Goal: Information Seeking & Learning: Learn about a topic

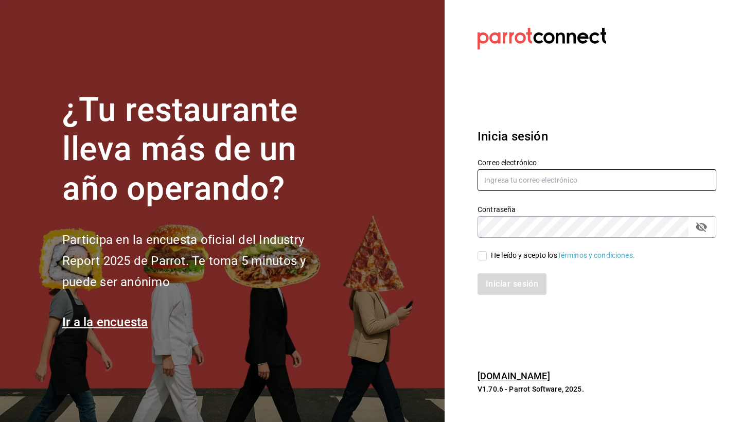
type input "[EMAIL_ADDRESS][DOMAIN_NAME]"
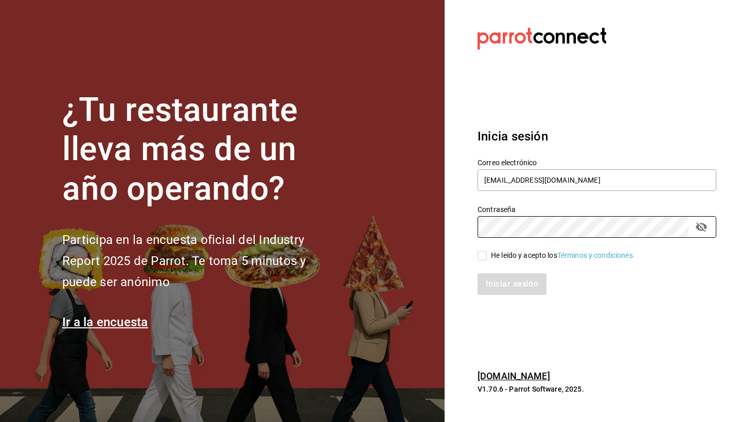
click at [481, 258] on input "He leído y acepto los Términos y condiciones." at bounding box center [482, 255] width 9 height 9
checkbox input "true"
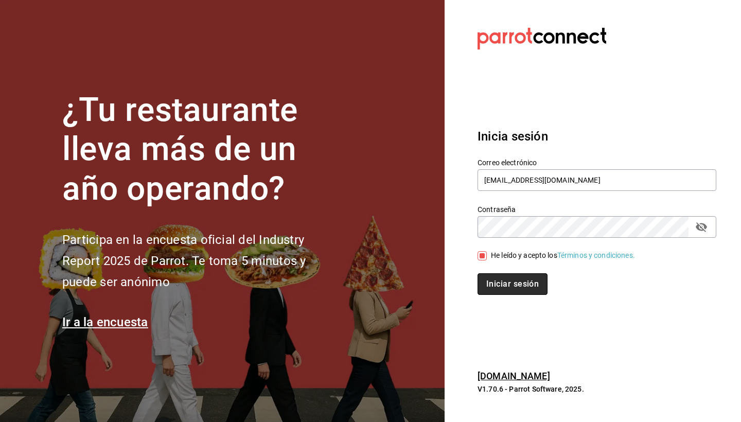
click at [520, 285] on button "Iniciar sesión" at bounding box center [513, 284] width 70 height 22
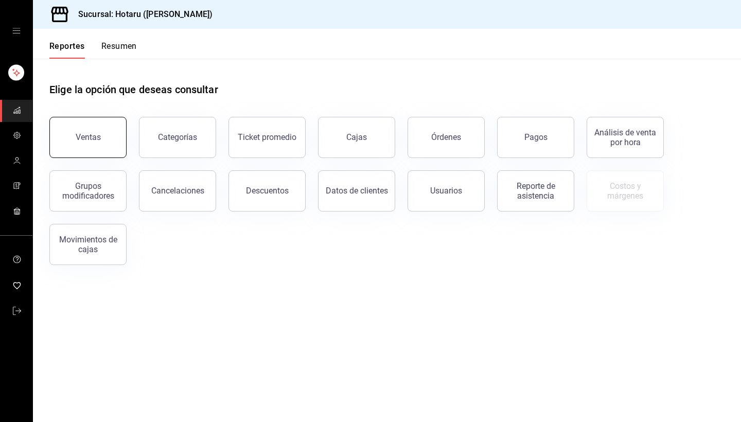
click at [113, 141] on button "Ventas" at bounding box center [87, 137] width 77 height 41
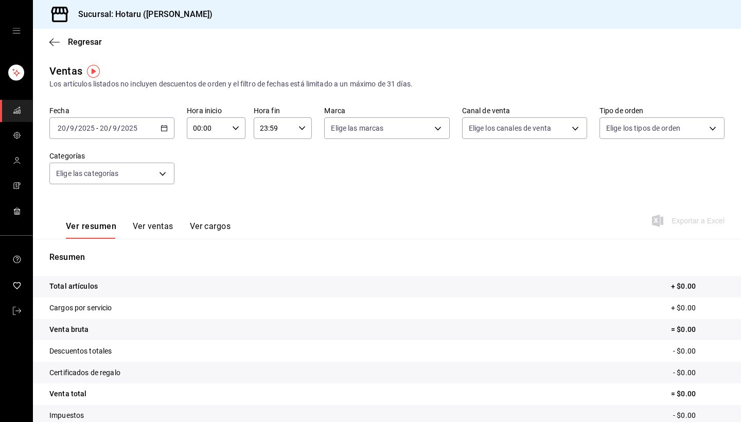
click at [169, 129] on div "[DATE] [DATE] - [DATE] [DATE]" at bounding box center [111, 128] width 125 height 22
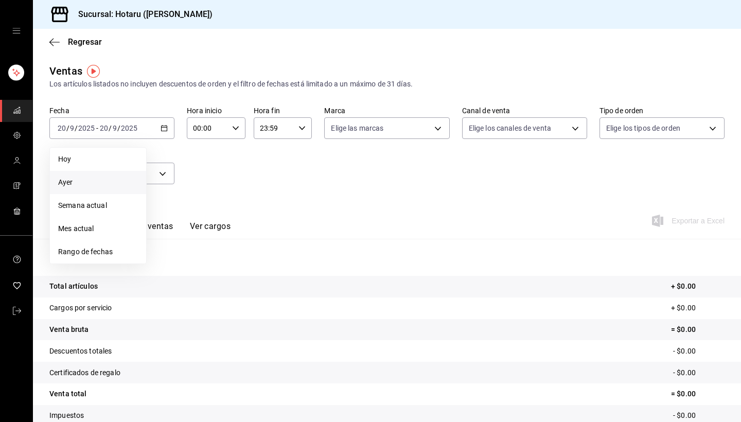
click at [106, 181] on span "Ayer" at bounding box center [98, 182] width 80 height 11
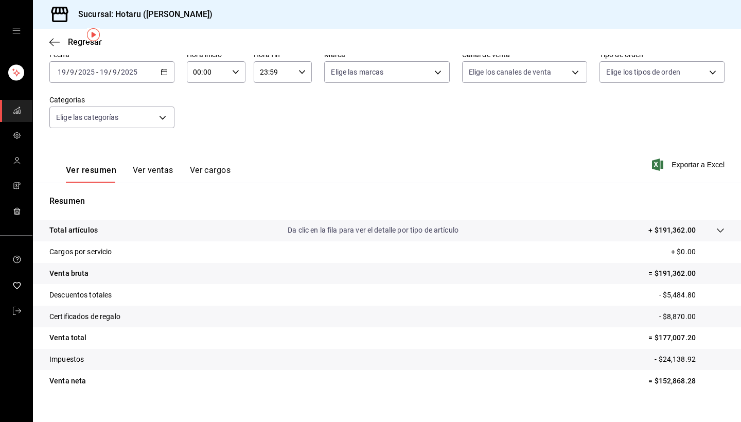
scroll to position [22, 0]
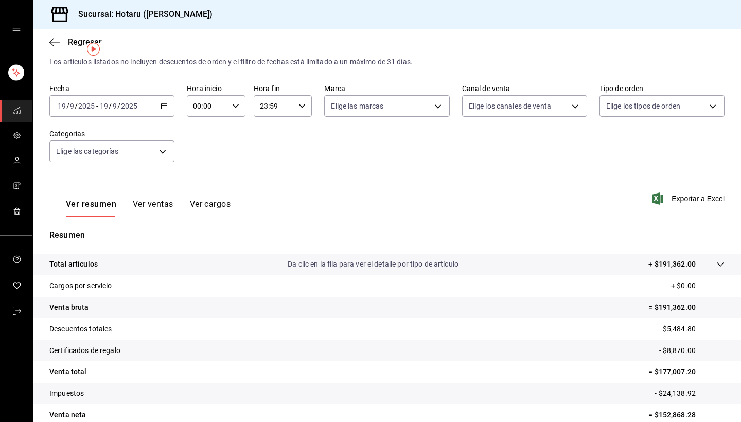
click at [168, 107] on icon "button" at bounding box center [164, 105] width 7 height 7
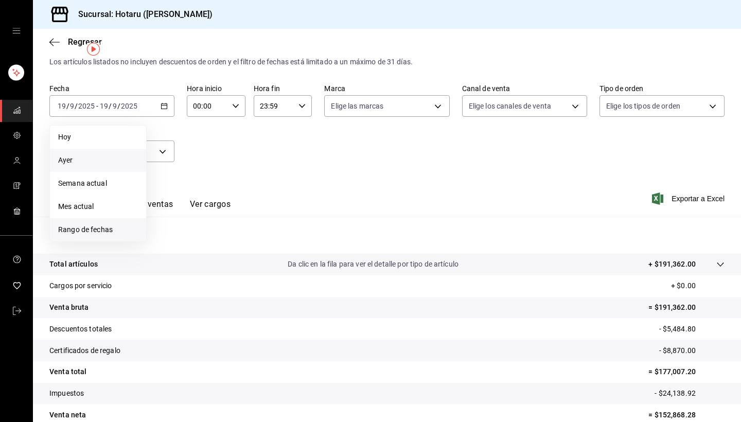
click at [115, 226] on span "Rango de fechas" at bounding box center [98, 229] width 80 height 11
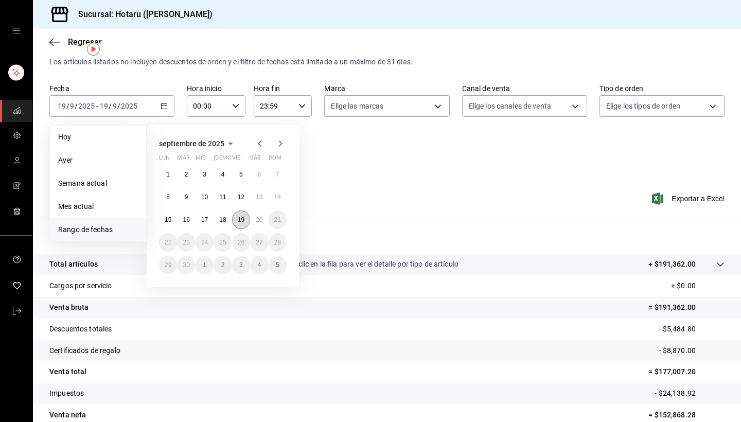
click at [244, 218] on abbr "19" at bounding box center [241, 219] width 7 height 7
click at [260, 217] on abbr "20" at bounding box center [259, 219] width 7 height 7
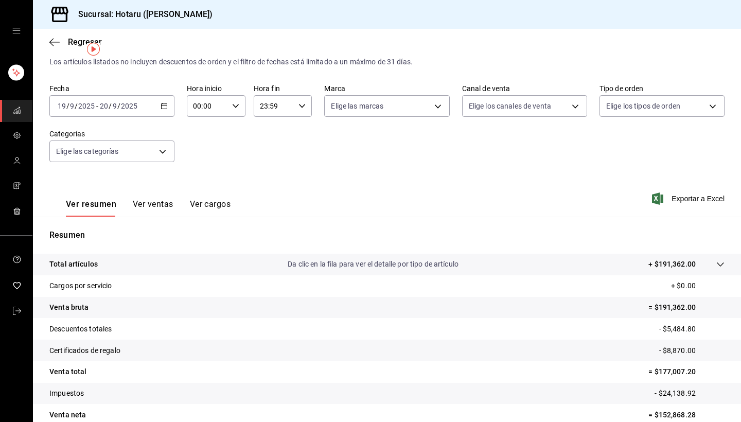
scroll to position [61, 0]
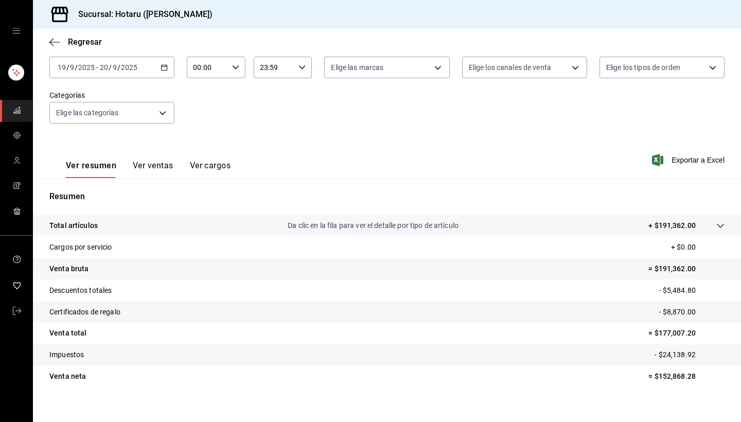
click at [161, 167] on button "Ver ventas" at bounding box center [153, 170] width 41 height 18
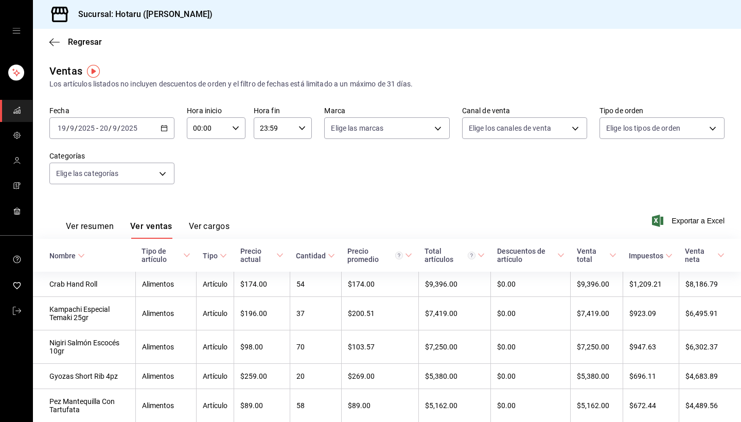
click at [81, 255] on icon at bounding box center [81, 255] width 7 height 7
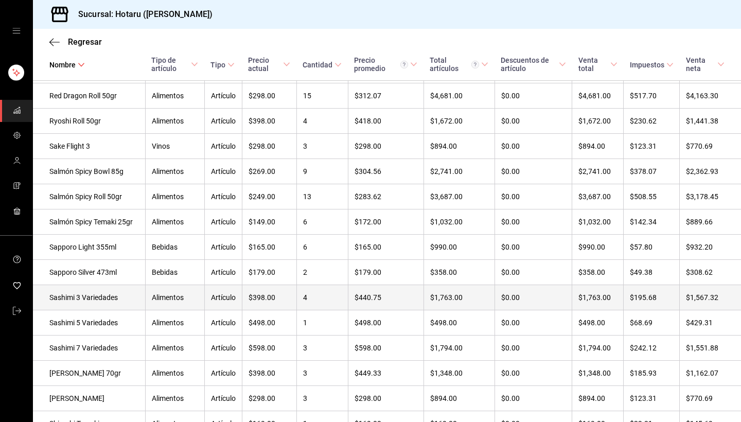
scroll to position [3224, 0]
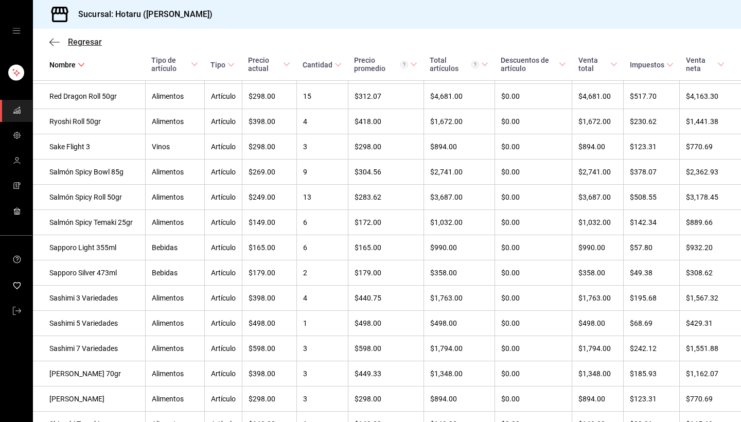
click at [55, 43] on icon "button" at bounding box center [54, 42] width 10 height 9
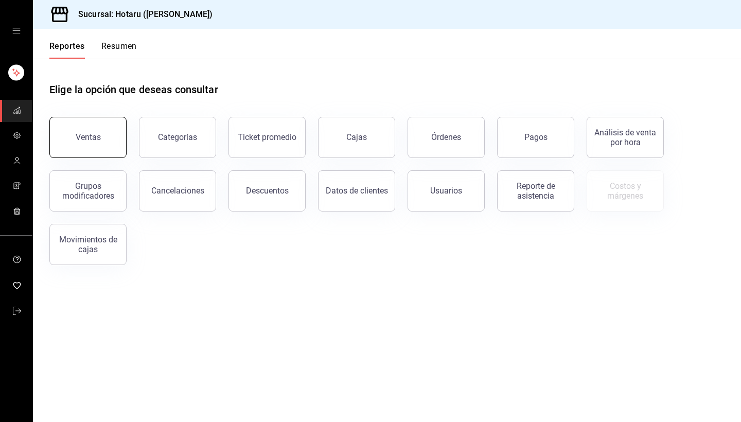
click at [85, 152] on button "Ventas" at bounding box center [87, 137] width 77 height 41
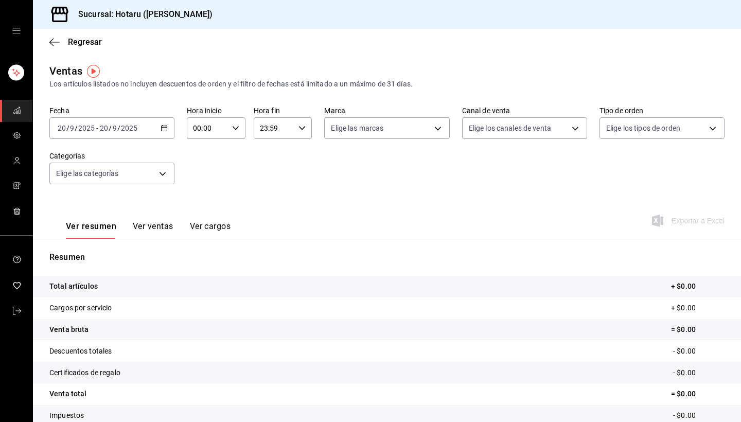
click at [163, 130] on icon "button" at bounding box center [164, 128] width 7 height 7
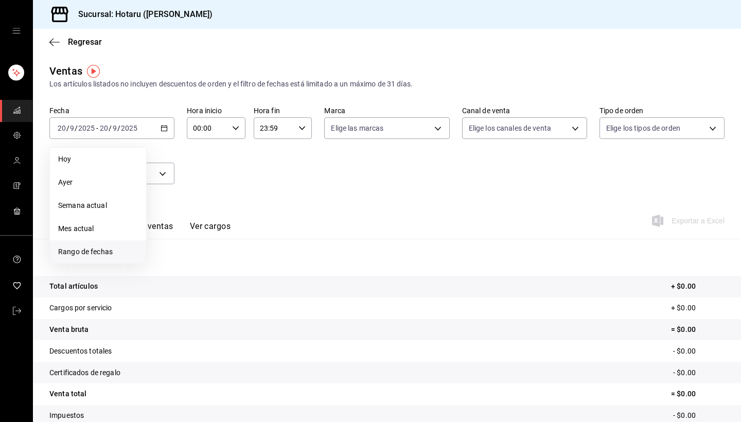
click at [109, 253] on span "Rango de fechas" at bounding box center [98, 252] width 80 height 11
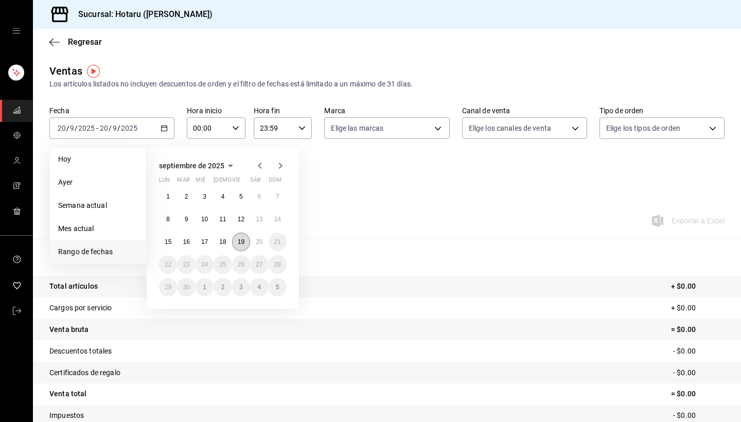
click at [244, 243] on abbr "19" at bounding box center [241, 241] width 7 height 7
click at [265, 240] on button "20" at bounding box center [259, 242] width 18 height 19
click at [247, 241] on button "19" at bounding box center [241, 242] width 18 height 19
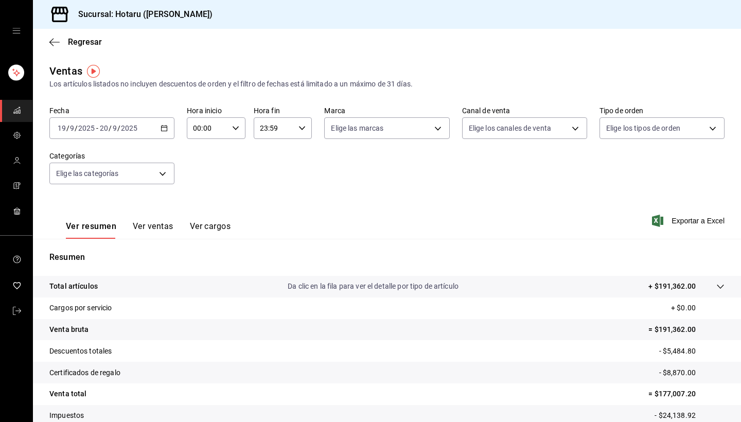
click at [358, 286] on p "Da clic en la fila para ver el detalle por tipo de artículo" at bounding box center [373, 286] width 171 height 11
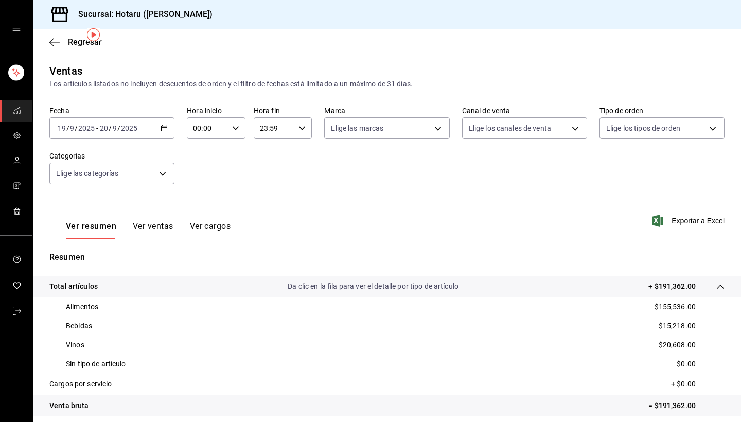
scroll to position [62, 0]
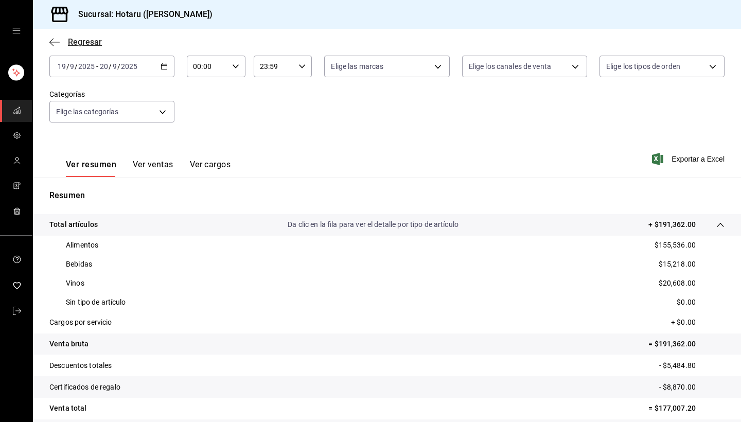
click at [54, 41] on icon "button" at bounding box center [54, 42] width 10 height 9
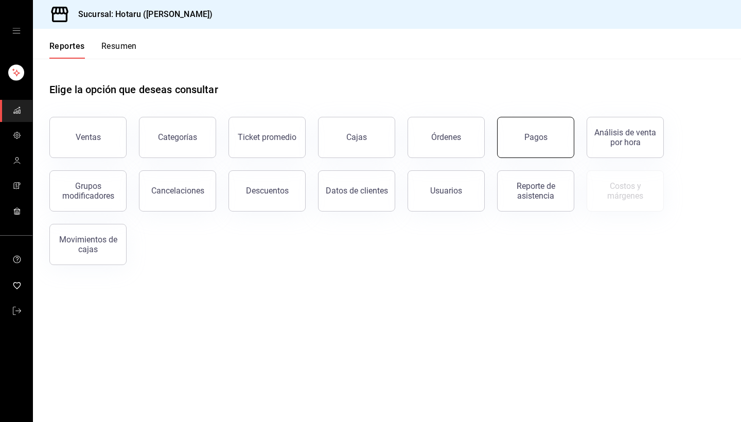
click at [517, 132] on button "Pagos" at bounding box center [535, 137] width 77 height 41
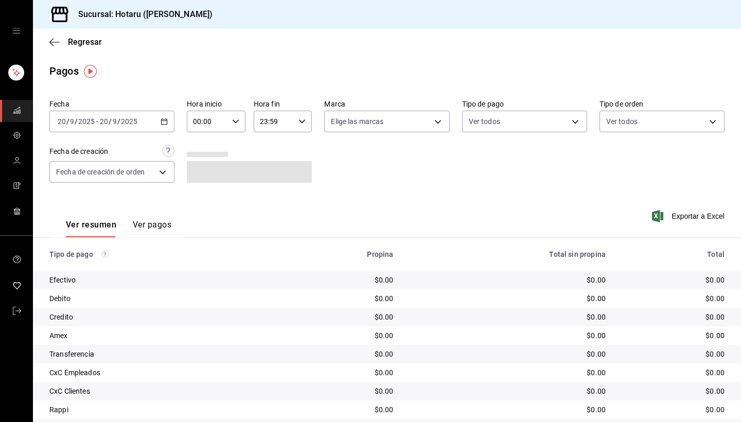
click at [163, 119] on \(Stroke\) "button" at bounding box center [164, 122] width 6 height 6
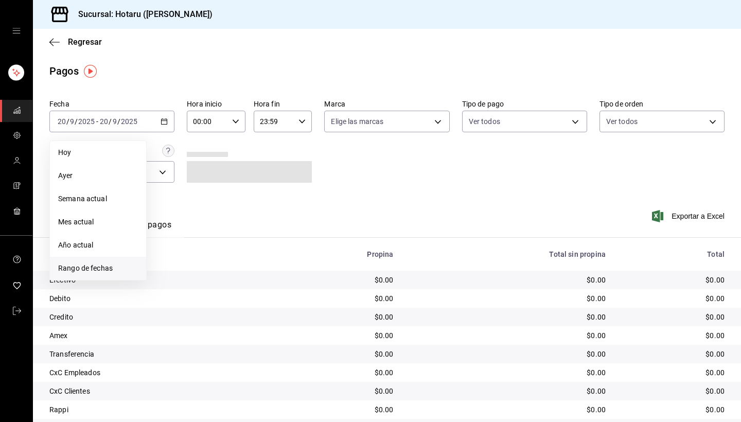
click at [99, 271] on span "Rango de fechas" at bounding box center [98, 268] width 80 height 11
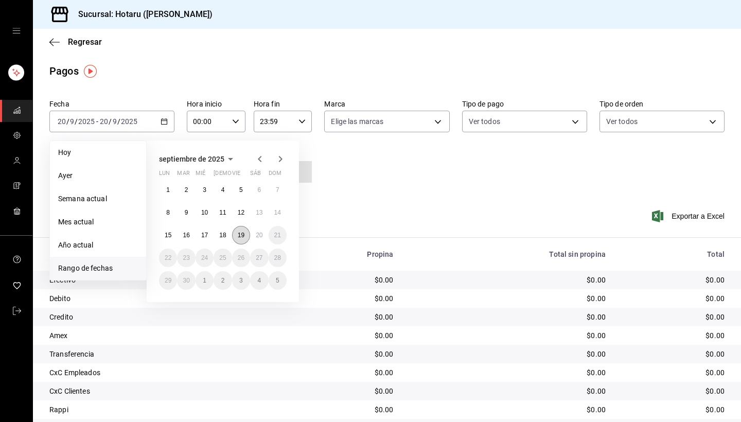
click at [245, 237] on abbr "19" at bounding box center [241, 235] width 7 height 7
click at [260, 236] on abbr "20" at bounding box center [259, 235] width 7 height 7
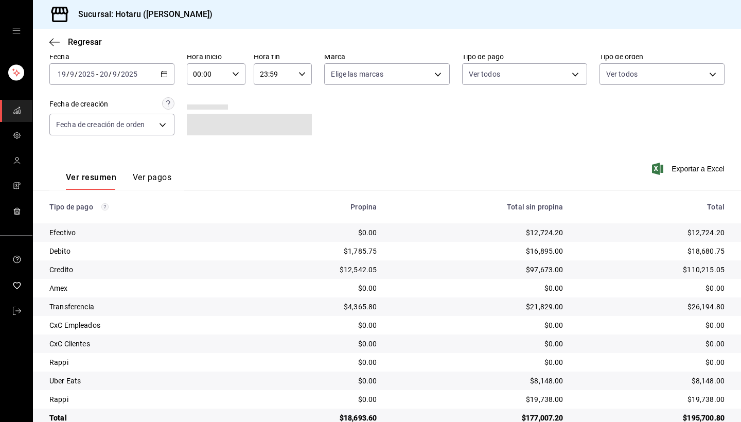
scroll to position [50, 0]
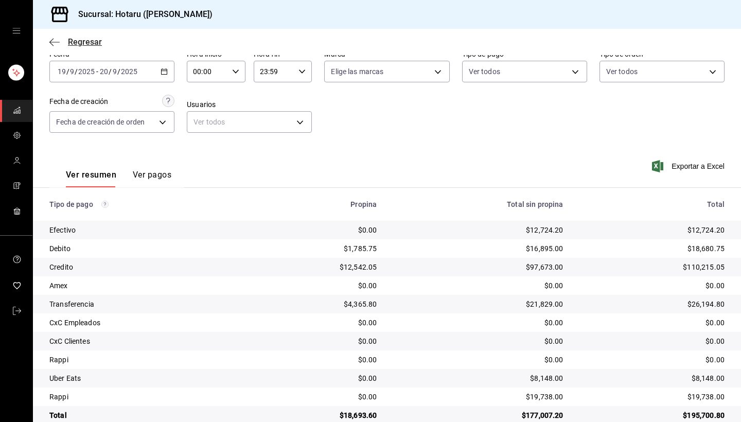
click at [57, 41] on icon "button" at bounding box center [54, 42] width 10 height 9
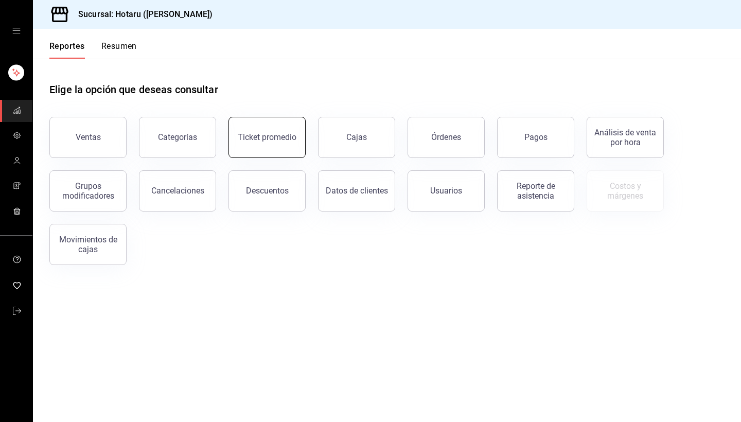
click at [255, 131] on button "Ticket promedio" at bounding box center [267, 137] width 77 height 41
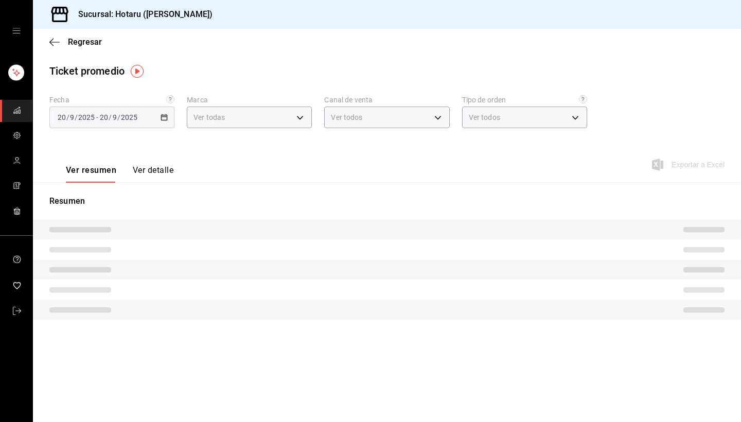
type input "c6f689f8-63fd-49a8-a607-35aea03ac6a9,619c758d-7c36-49c6-a756-e52d453908cb"
type input "PARROT,UBER_EATS,RAPPI,DIDI_FOOD,ONLINE"
type input "1ceba3b7-3cd3-4620-b4ec-4b6d29c74f5d,f38966ed-c187-4b4e-a817-8ece369e4d0b,32ac7…"
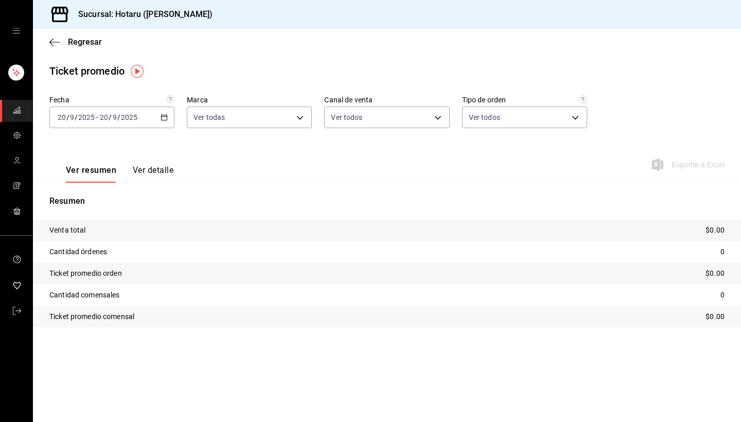
click at [167, 117] on icon "button" at bounding box center [164, 117] width 7 height 7
click at [101, 246] on span "Rango de fechas" at bounding box center [98, 241] width 80 height 11
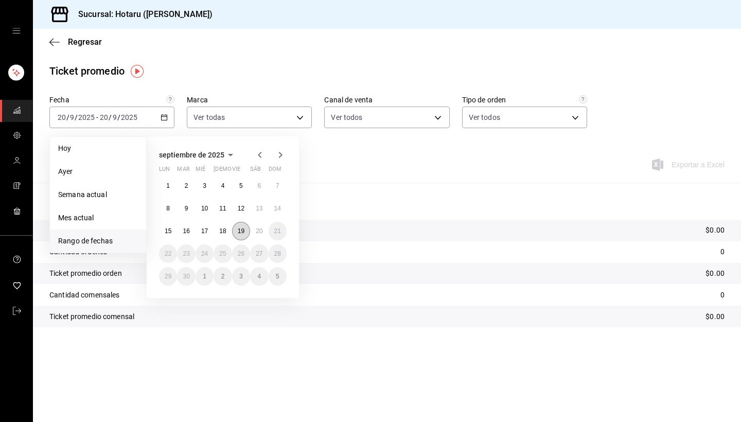
click at [236, 227] on button "19" at bounding box center [241, 231] width 18 height 19
click at [257, 228] on abbr "20" at bounding box center [259, 231] width 7 height 7
click at [241, 231] on abbr "19" at bounding box center [241, 231] width 7 height 7
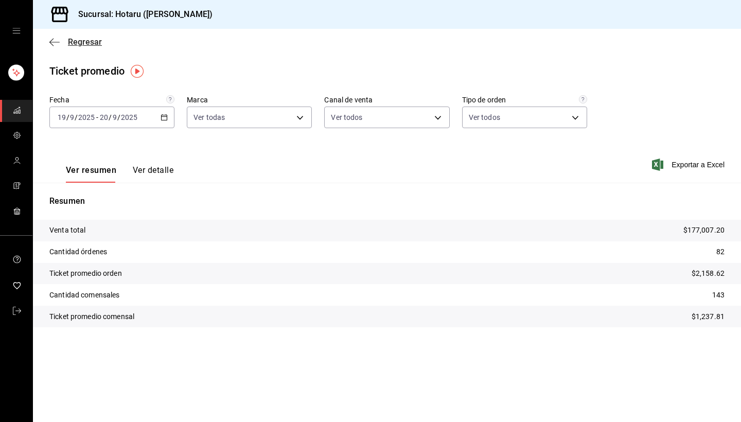
click at [56, 40] on icon "button" at bounding box center [54, 42] width 10 height 9
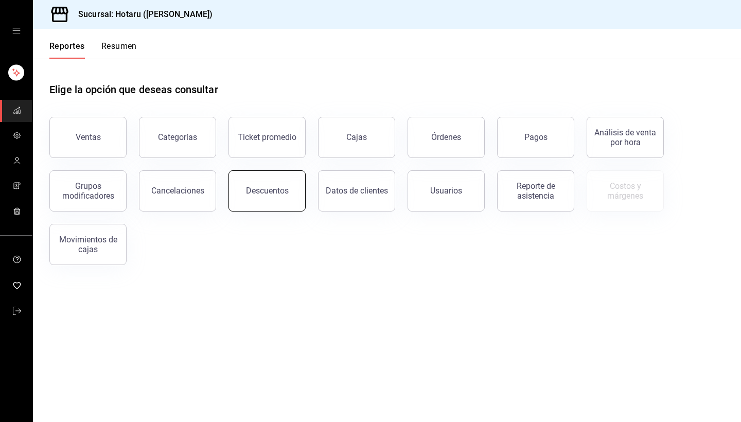
click at [270, 189] on div "Descuentos" at bounding box center [267, 191] width 43 height 10
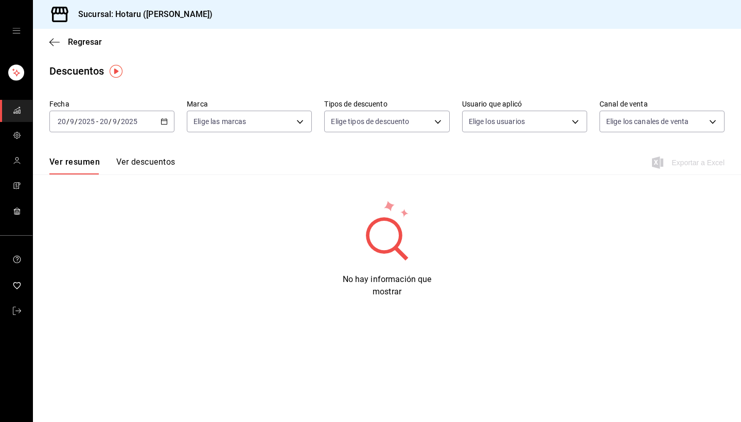
click at [169, 124] on div "[DATE] [DATE] - [DATE] [DATE]" at bounding box center [111, 122] width 125 height 22
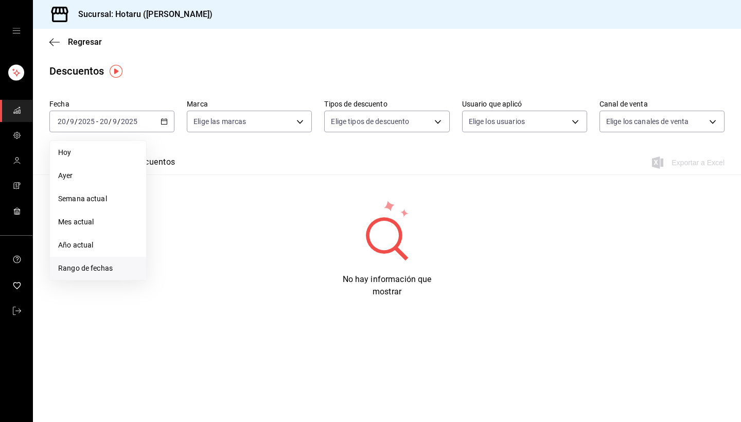
click at [100, 262] on li "Rango de fechas" at bounding box center [98, 268] width 96 height 23
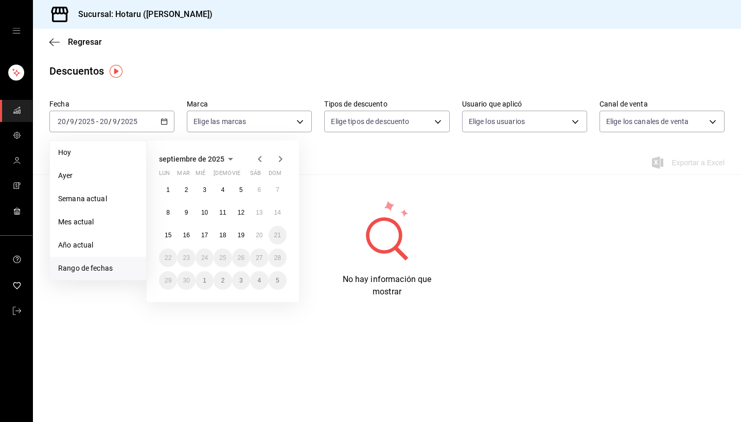
click at [238, 234] on abbr "19" at bounding box center [241, 235] width 7 height 7
click at [267, 234] on button "20" at bounding box center [259, 235] width 18 height 19
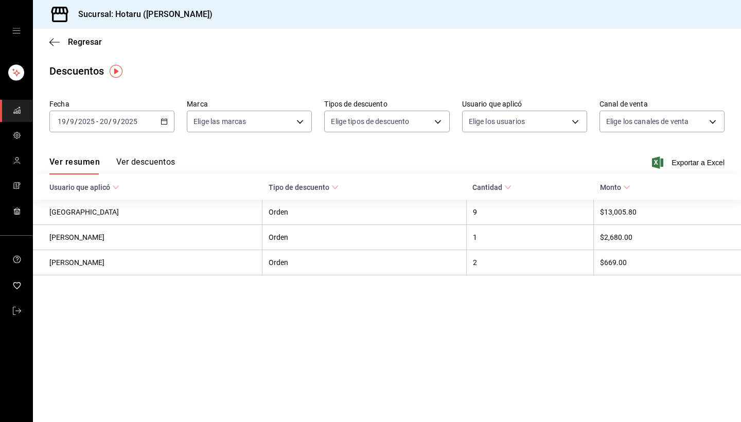
click at [158, 164] on button "Ver descuentos" at bounding box center [145, 166] width 59 height 18
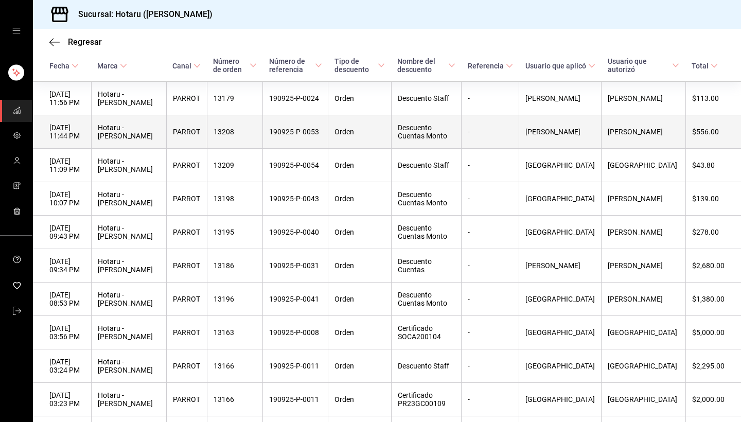
scroll to position [151, 0]
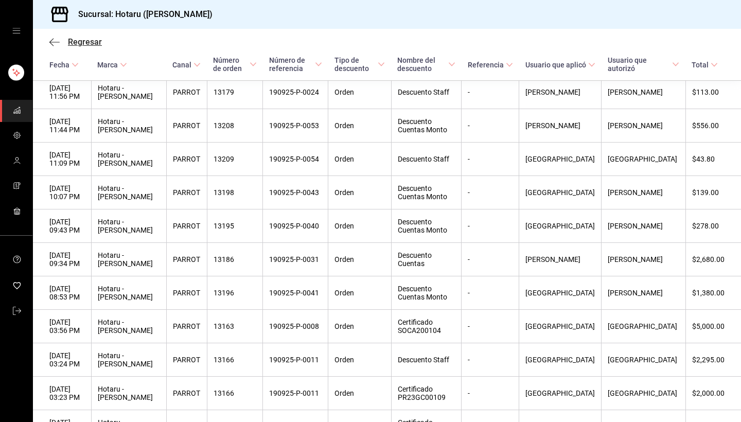
click at [53, 40] on icon "button" at bounding box center [54, 42] width 10 height 9
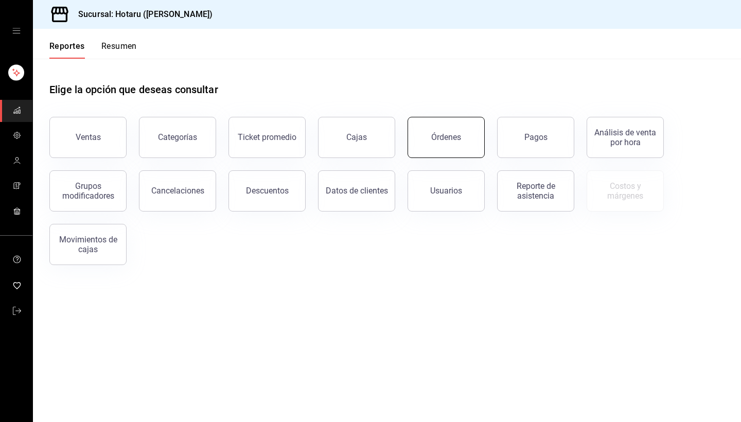
click at [458, 140] on div "Órdenes" at bounding box center [446, 137] width 30 height 10
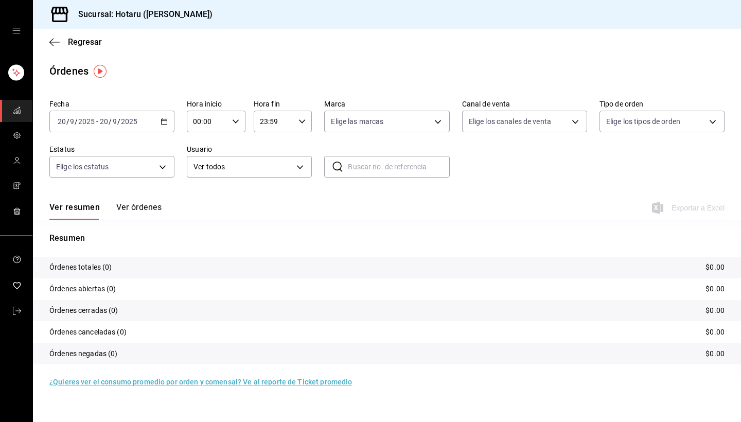
click at [165, 123] on icon "button" at bounding box center [164, 121] width 7 height 7
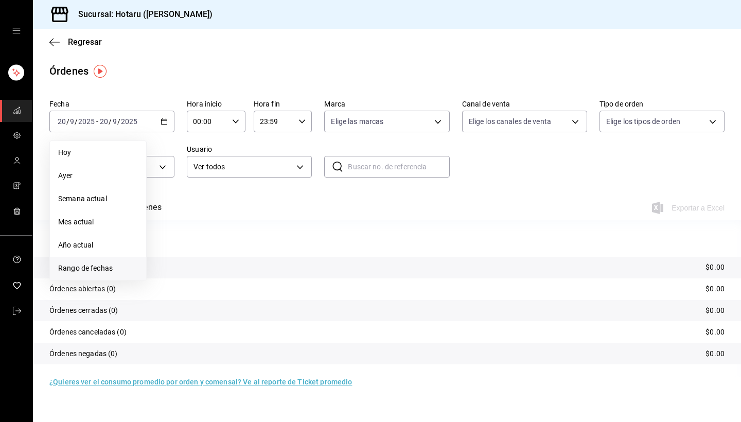
click at [104, 270] on span "Rango de fechas" at bounding box center [98, 268] width 80 height 11
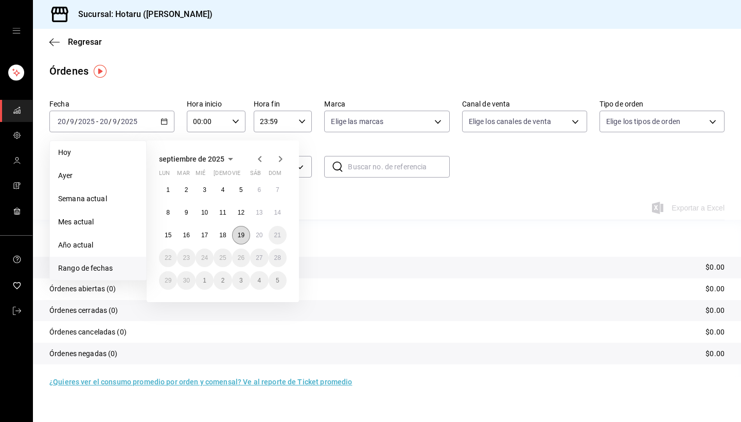
click at [246, 233] on button "19" at bounding box center [241, 235] width 18 height 19
click at [243, 237] on abbr "19" at bounding box center [241, 235] width 7 height 7
click at [261, 235] on abbr "20" at bounding box center [259, 235] width 7 height 7
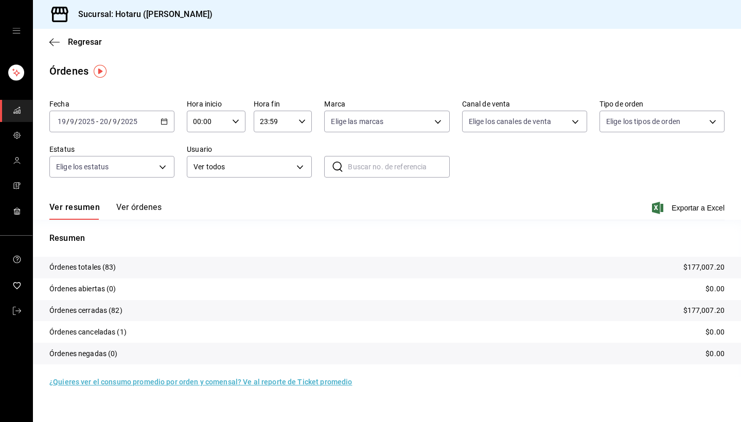
click at [147, 209] on button "Ver órdenes" at bounding box center [138, 211] width 45 height 18
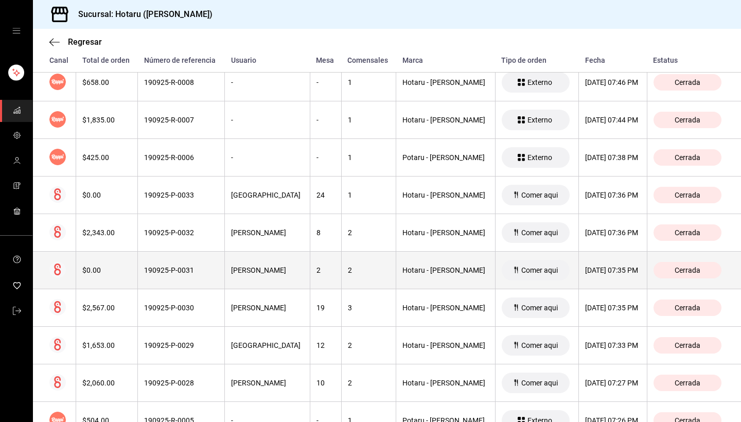
scroll to position [1665, 0]
click at [203, 270] on div "190925-P-0031" at bounding box center [181, 271] width 74 height 8
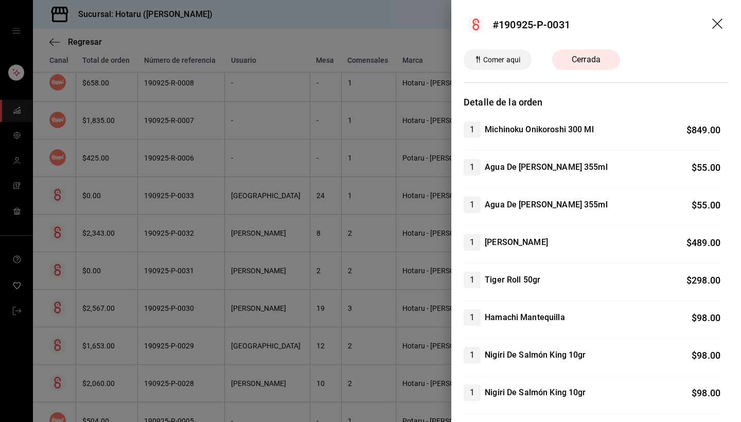
scroll to position [0, 0]
click at [184, 218] on div at bounding box center [370, 211] width 741 height 422
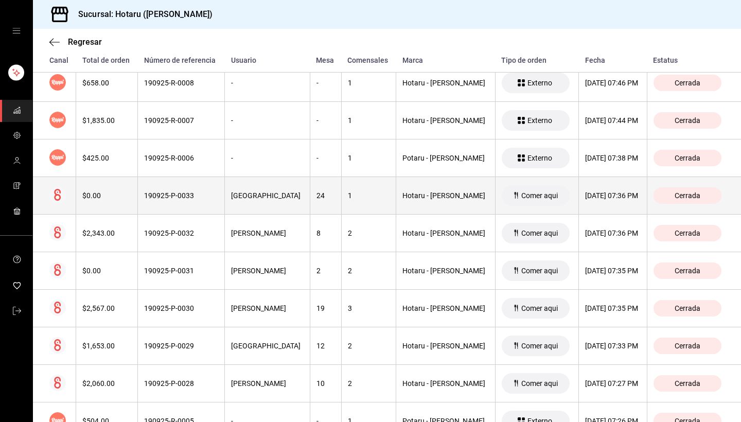
click at [195, 196] on div "190925-P-0033" at bounding box center [181, 196] width 74 height 8
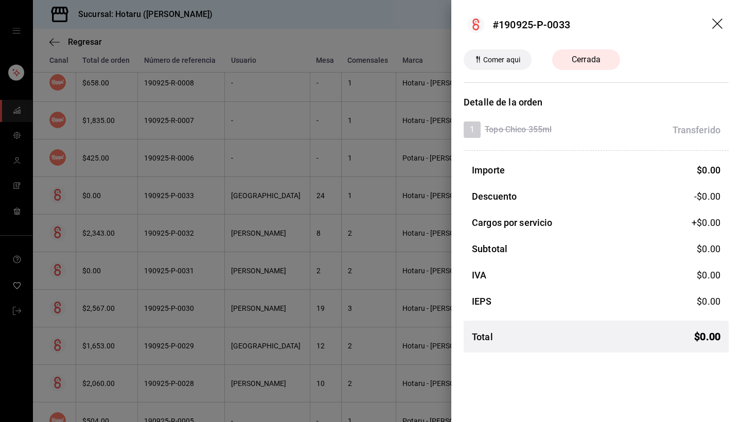
click at [195, 196] on div at bounding box center [370, 211] width 741 height 422
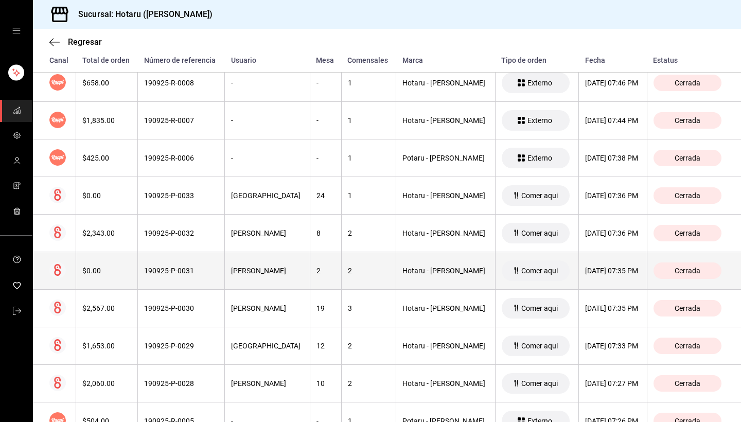
click at [182, 276] on th "190925-P-0031" at bounding box center [181, 271] width 87 height 38
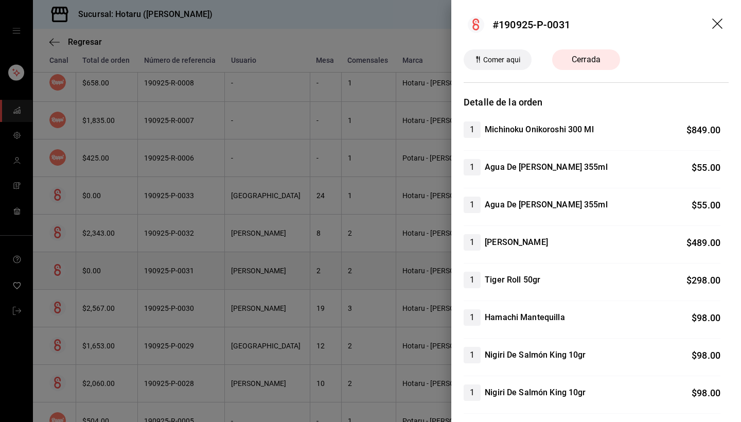
click at [182, 276] on div at bounding box center [370, 211] width 741 height 422
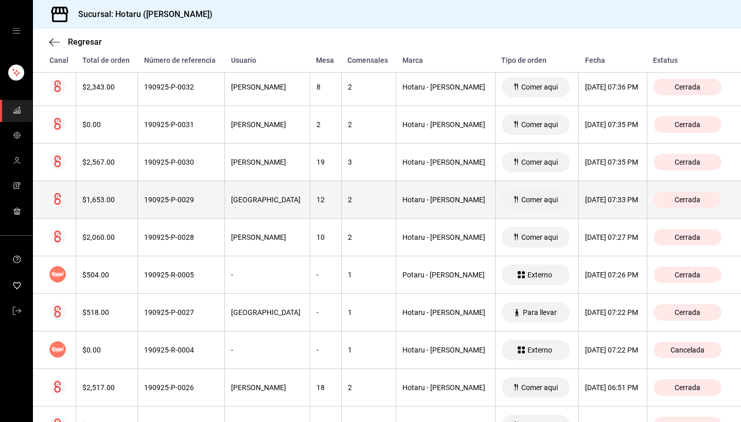
scroll to position [1820, 0]
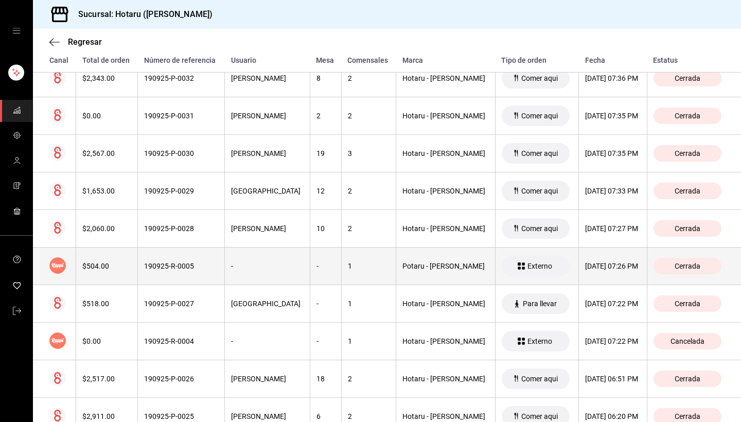
click at [190, 266] on div "190925-R-0005" at bounding box center [181, 266] width 74 height 8
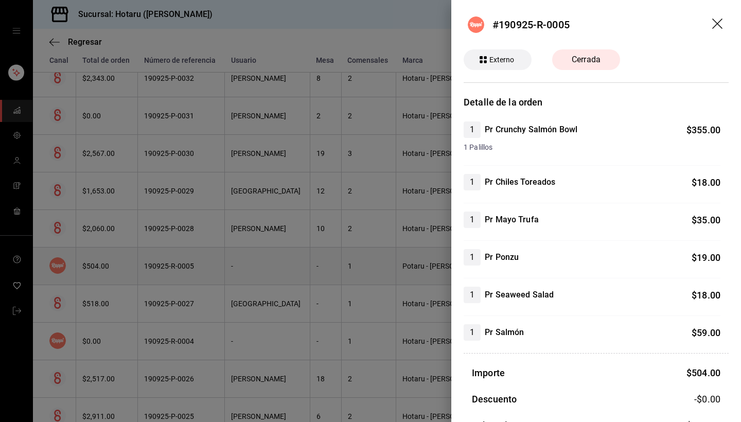
click at [190, 266] on div at bounding box center [370, 211] width 741 height 422
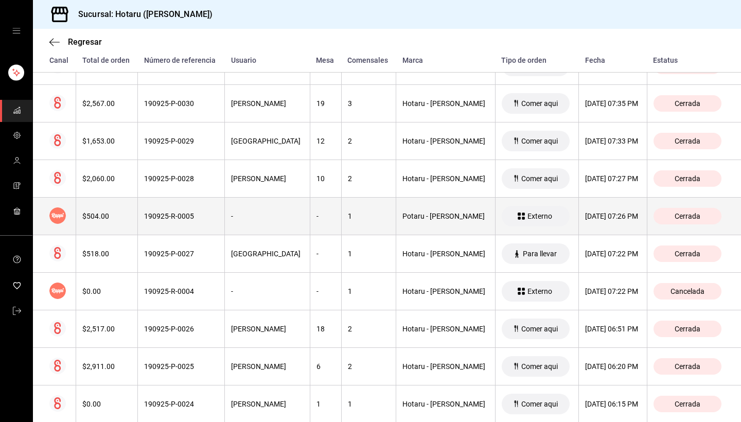
scroll to position [1876, 0]
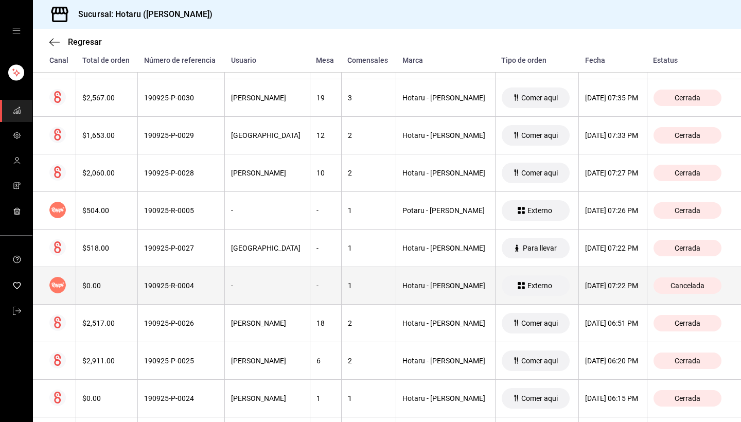
click at [189, 284] on div "190925-R-0004" at bounding box center [181, 286] width 74 height 8
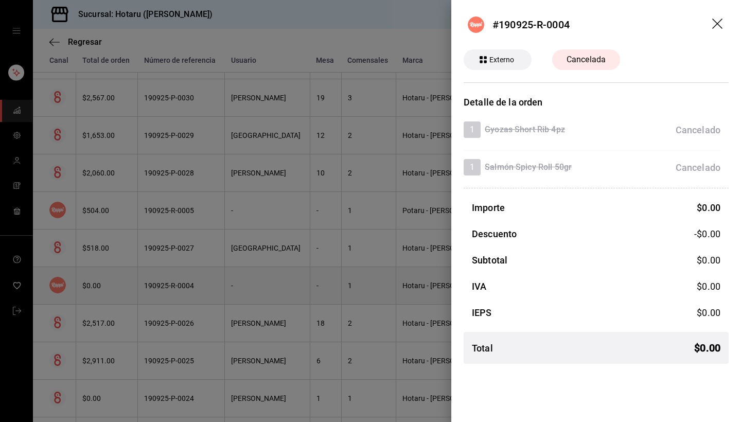
click at [189, 284] on div at bounding box center [370, 211] width 741 height 422
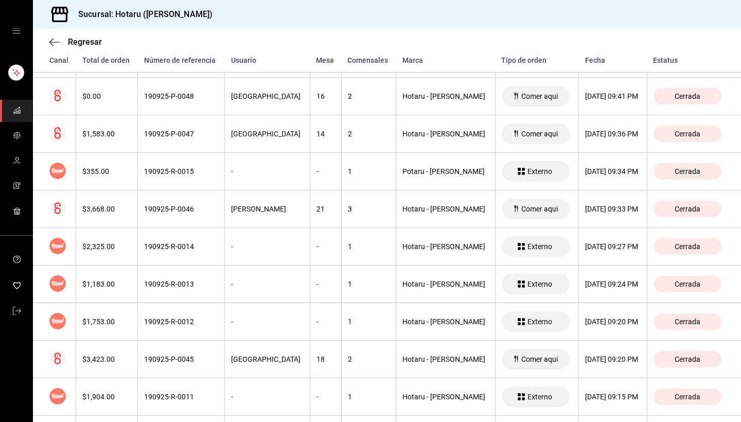
scroll to position [525, 0]
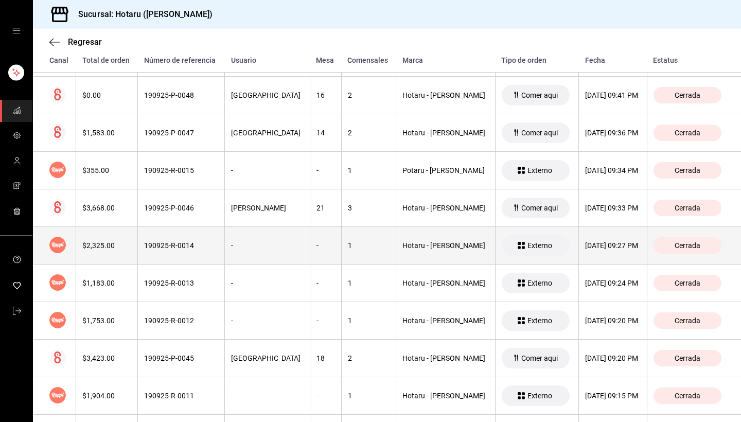
click at [218, 243] on div "190925-R-0014" at bounding box center [181, 245] width 74 height 8
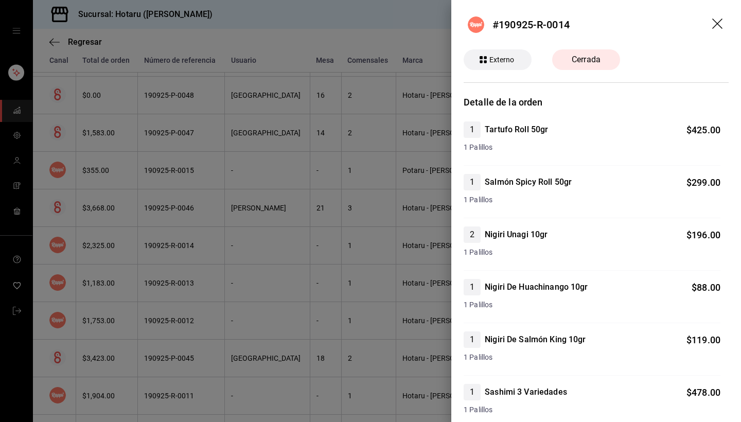
click at [219, 243] on div at bounding box center [370, 211] width 741 height 422
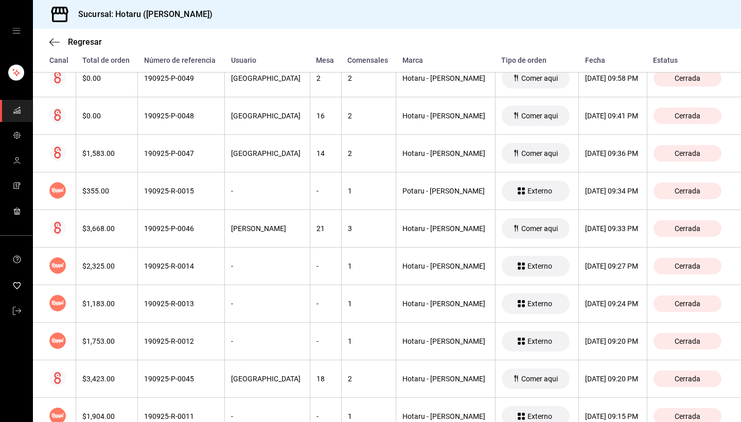
scroll to position [328, 0]
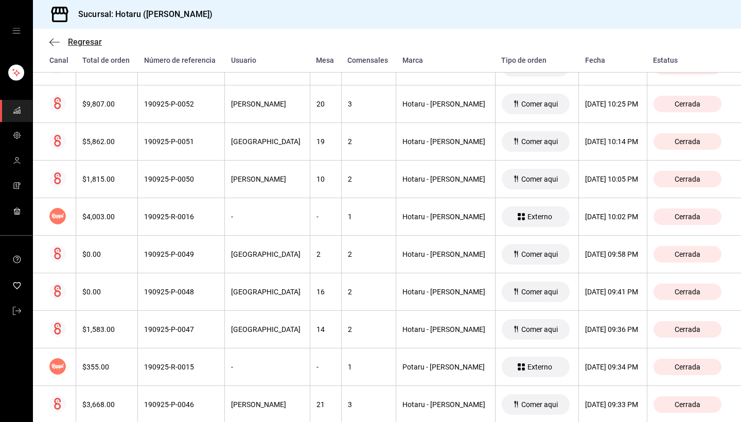
click at [58, 41] on icon "button" at bounding box center [54, 42] width 10 height 9
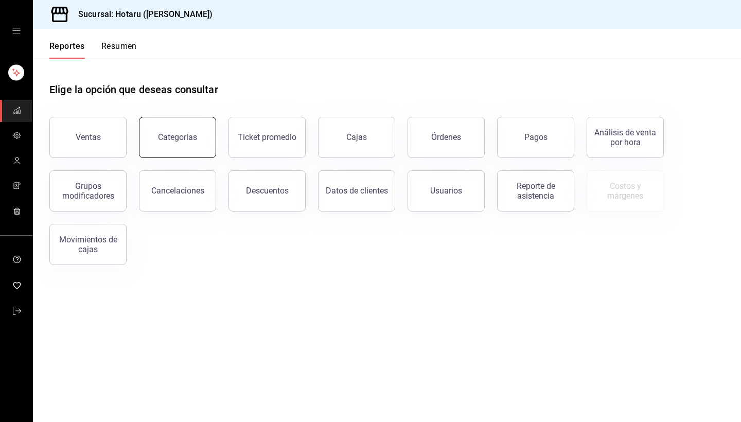
click at [187, 149] on button "Categorías" at bounding box center [177, 137] width 77 height 41
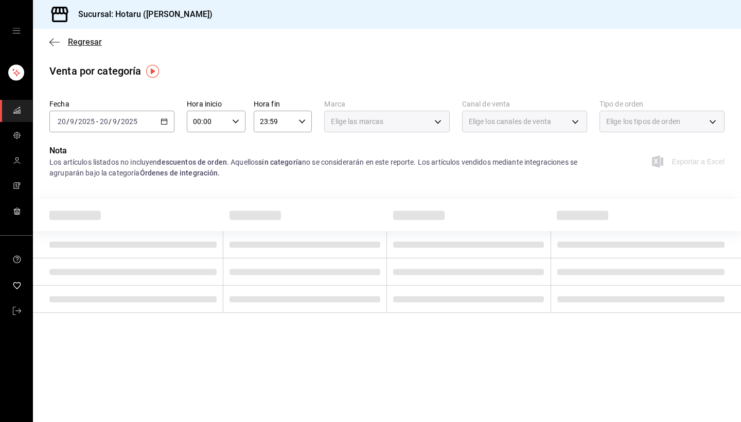
click at [50, 40] on icon "button" at bounding box center [54, 42] width 10 height 9
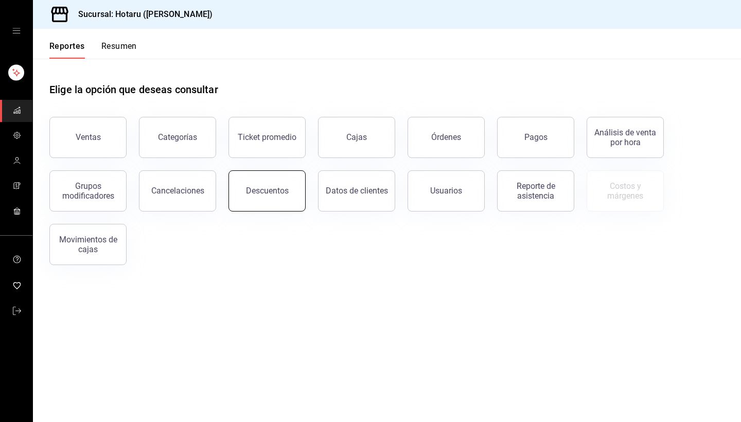
click at [267, 194] on div "Descuentos" at bounding box center [267, 191] width 43 height 10
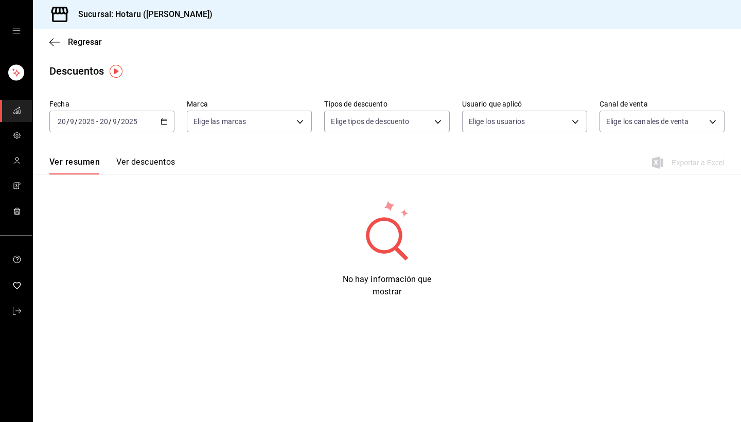
click at [166, 123] on icon "button" at bounding box center [164, 121] width 7 height 7
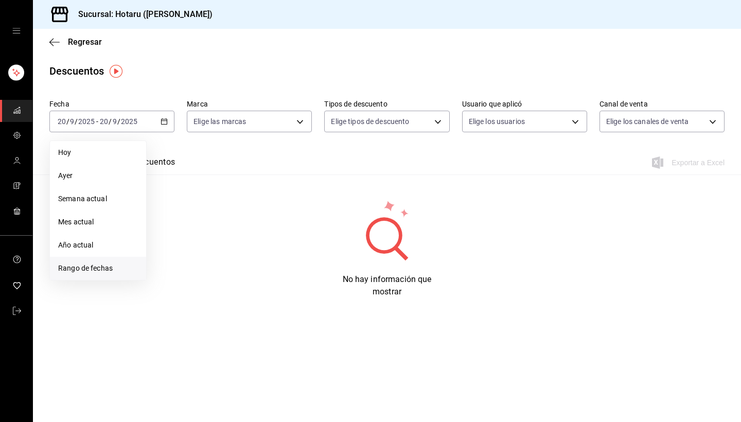
click at [108, 263] on span "Rango de fechas" at bounding box center [98, 268] width 80 height 11
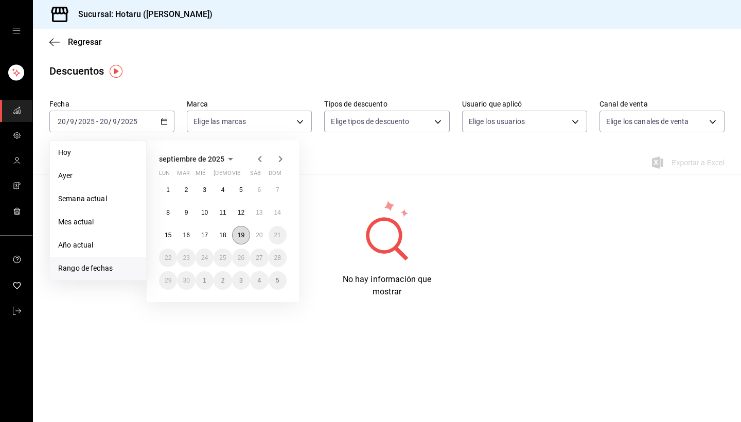
click at [241, 236] on abbr "19" at bounding box center [241, 235] width 7 height 7
click at [258, 236] on abbr "20" at bounding box center [259, 235] width 7 height 7
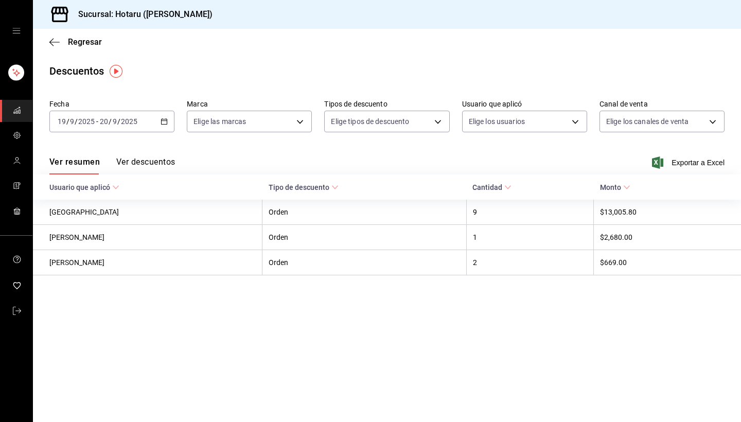
click at [162, 159] on button "Ver descuentos" at bounding box center [145, 166] width 59 height 18
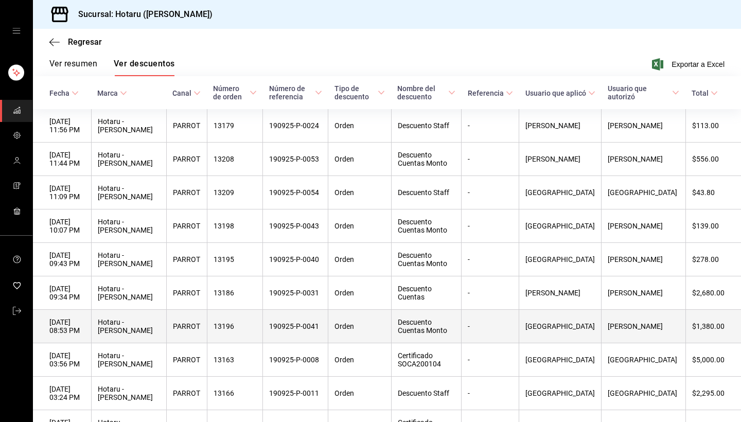
scroll to position [120, 0]
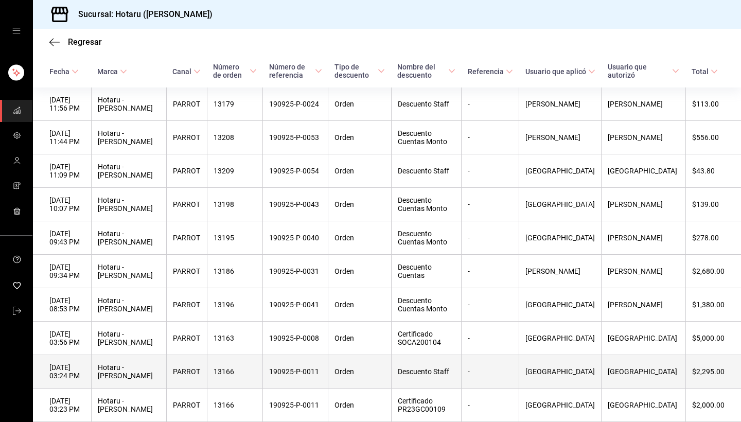
click at [328, 370] on th "190925-P-0011" at bounding box center [295, 371] width 65 height 33
click at [302, 366] on th "190925-P-0011" at bounding box center [295, 371] width 65 height 33
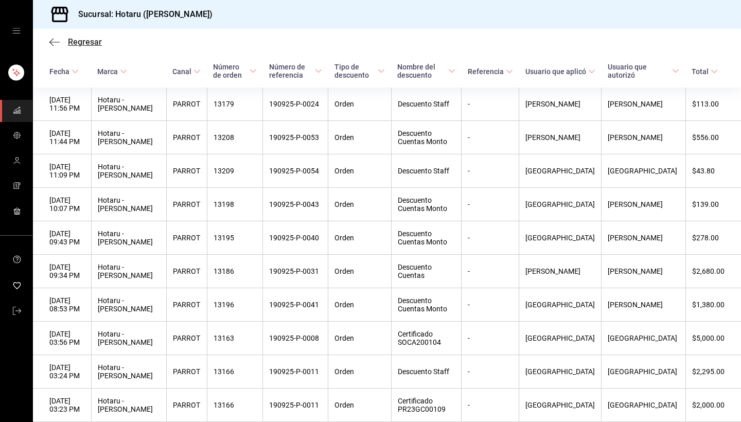
click at [55, 42] on icon "button" at bounding box center [54, 42] width 10 height 1
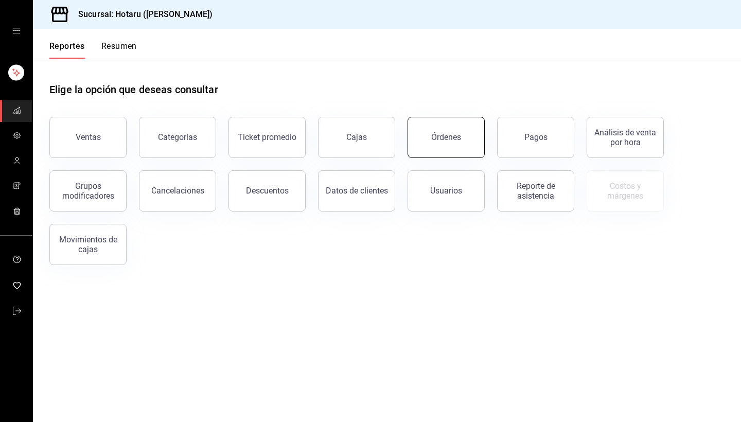
click at [441, 141] on div "Órdenes" at bounding box center [446, 137] width 30 height 10
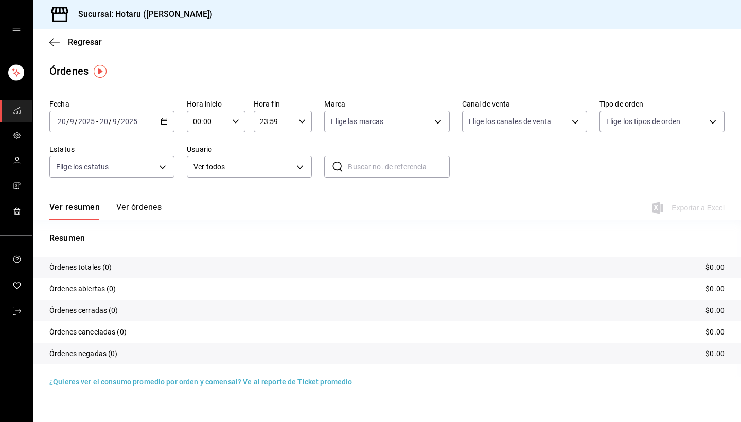
click at [160, 120] on div "[DATE] [DATE] - [DATE] [DATE]" at bounding box center [111, 122] width 125 height 22
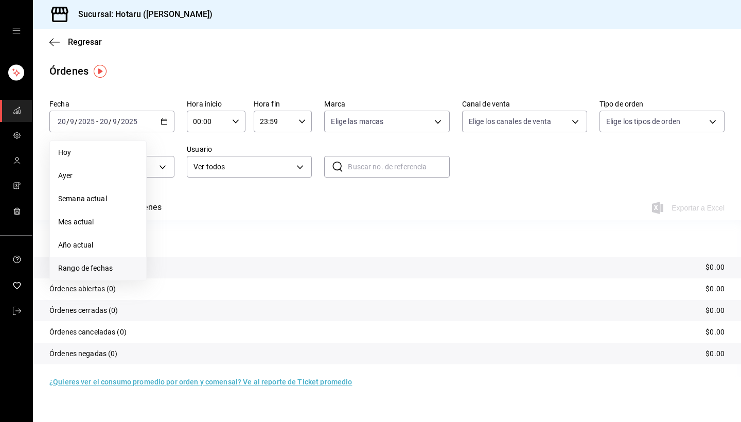
click at [109, 265] on span "Rango de fechas" at bounding box center [98, 268] width 80 height 11
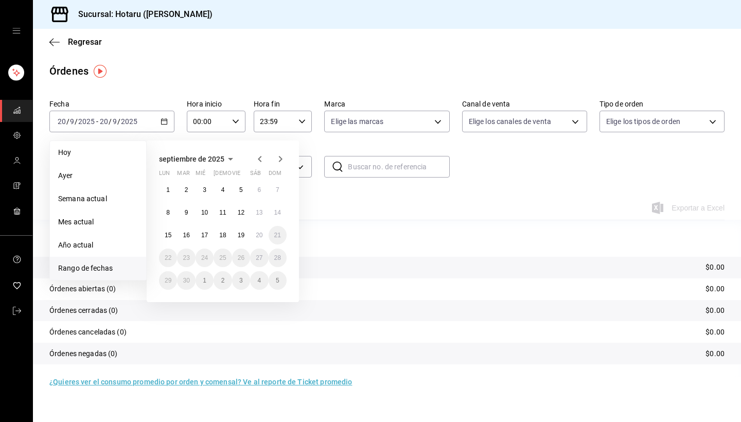
click at [240, 235] on abbr "19" at bounding box center [241, 235] width 7 height 7
click at [260, 237] on abbr "20" at bounding box center [259, 235] width 7 height 7
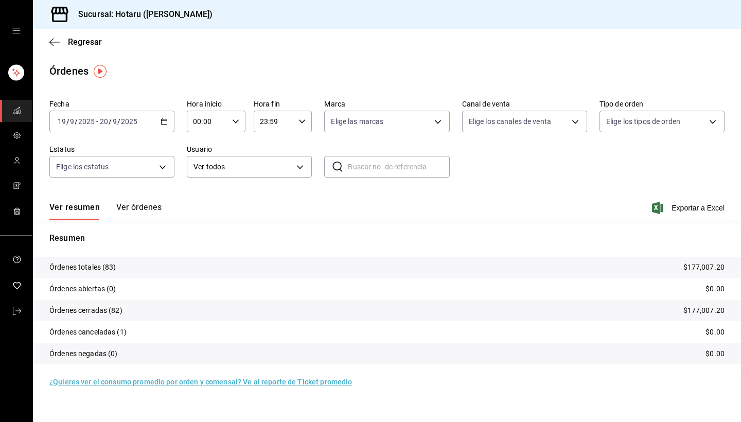
click at [150, 207] on button "Ver órdenes" at bounding box center [138, 211] width 45 height 18
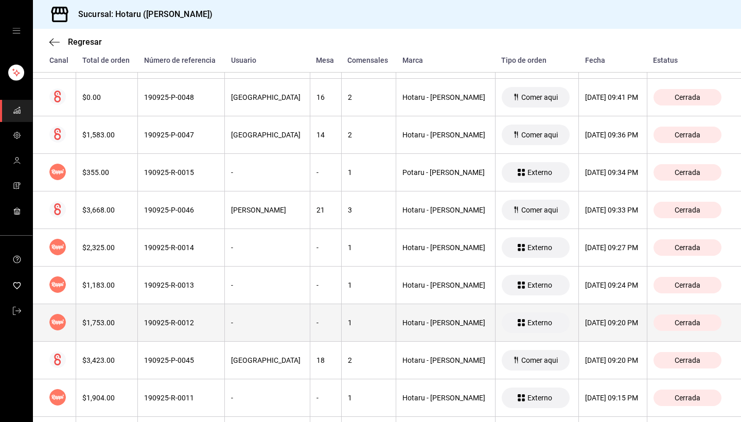
scroll to position [569, 0]
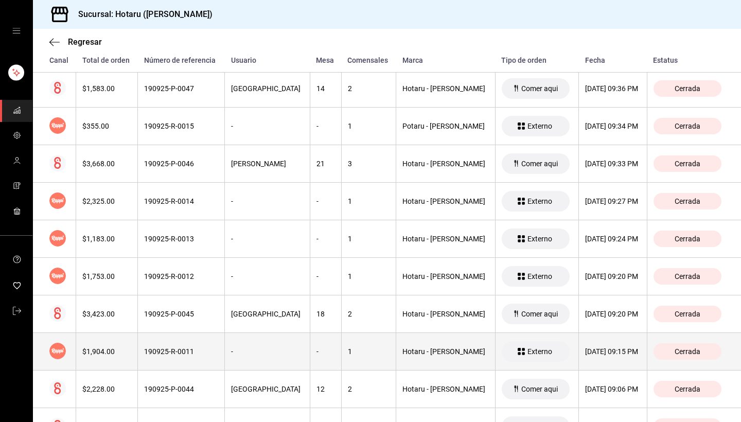
click at [207, 352] on div "190925-R-0011" at bounding box center [181, 352] width 74 height 8
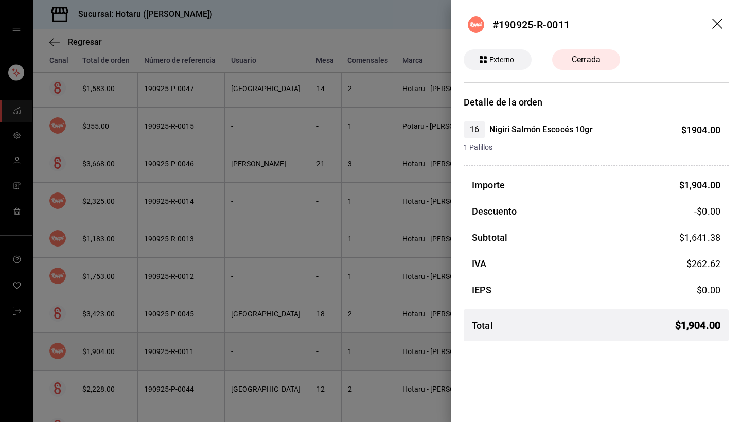
click at [207, 352] on div at bounding box center [370, 211] width 741 height 422
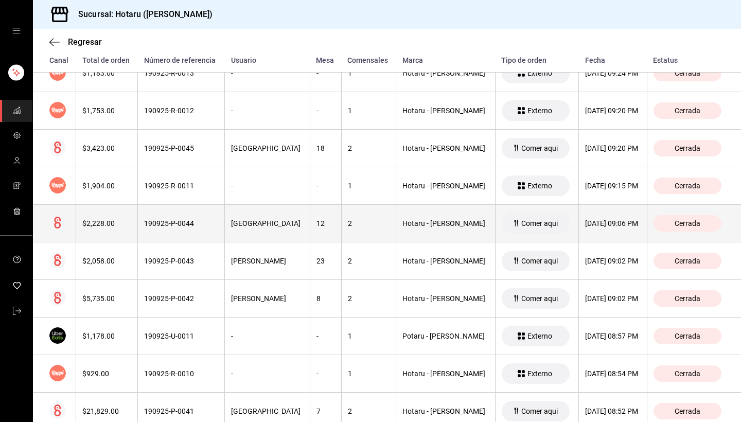
scroll to position [740, 0]
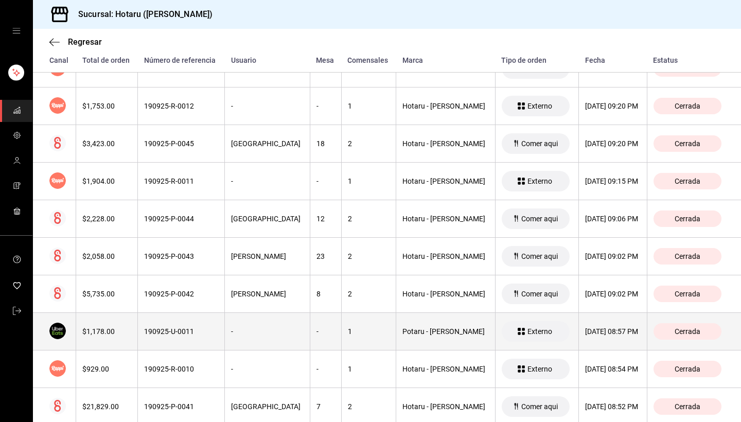
click at [206, 335] on div "190925-U-0011" at bounding box center [181, 331] width 74 height 8
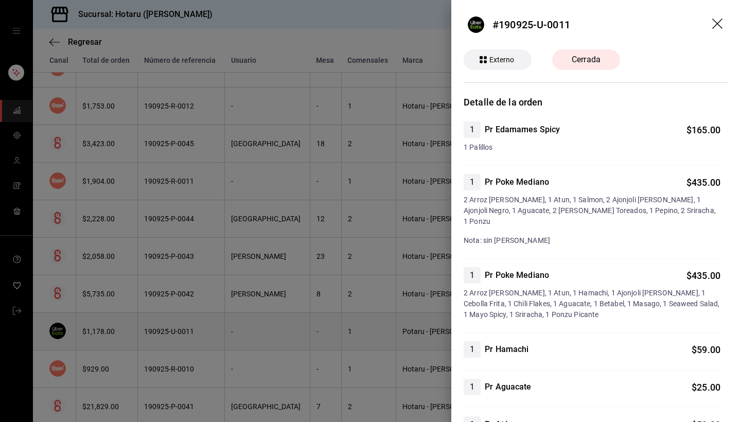
click at [206, 335] on div at bounding box center [370, 211] width 741 height 422
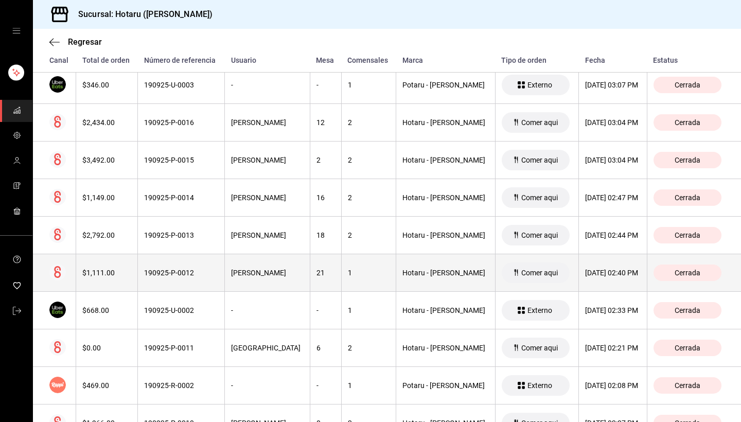
scroll to position [2529, 0]
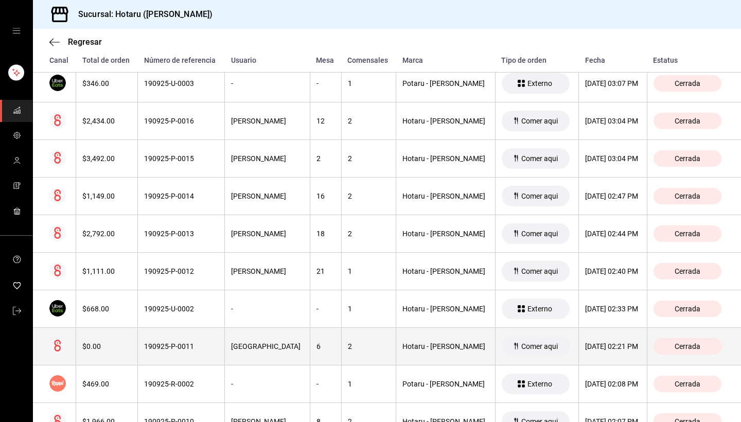
click at [181, 343] on div "190925-P-0011" at bounding box center [181, 346] width 74 height 8
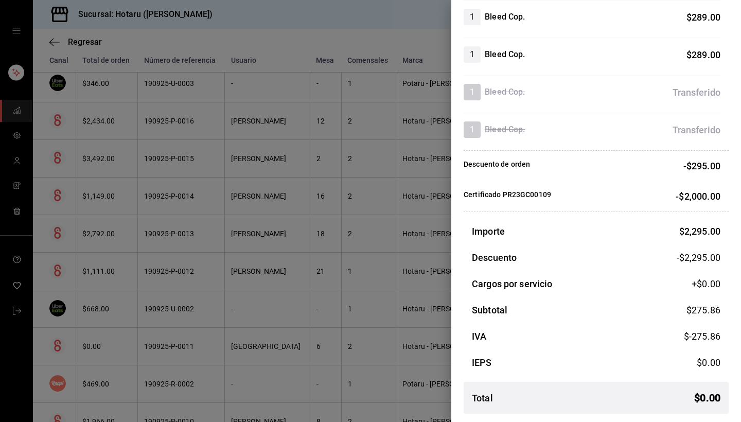
scroll to position [413, 0]
click at [373, 228] on div at bounding box center [370, 211] width 741 height 422
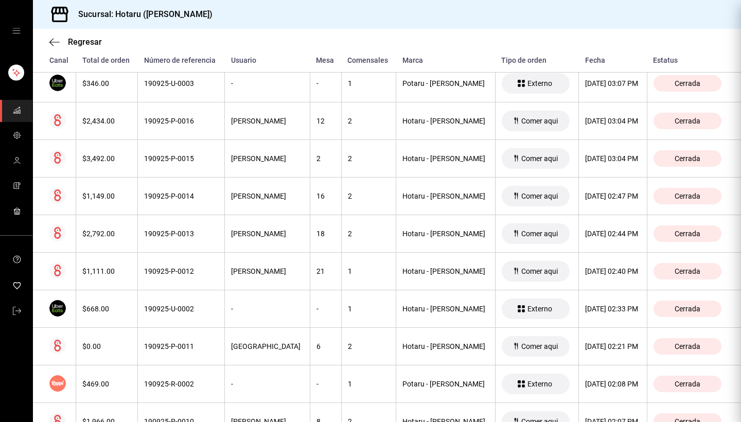
scroll to position [0, 0]
click at [51, 40] on icon "button" at bounding box center [51, 42] width 4 height 8
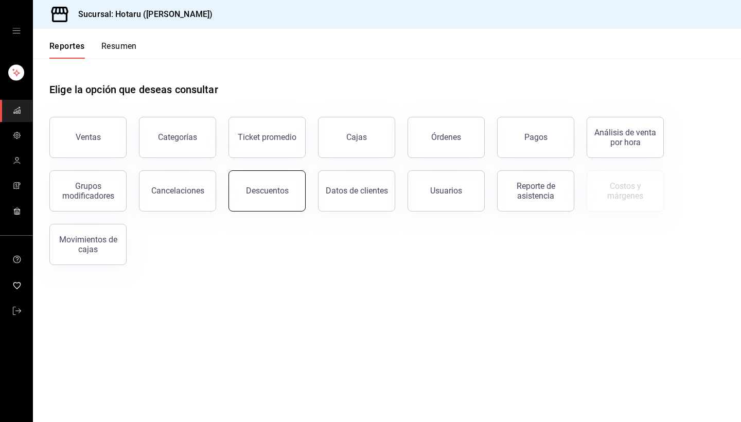
click at [294, 204] on button "Descuentos" at bounding box center [267, 190] width 77 height 41
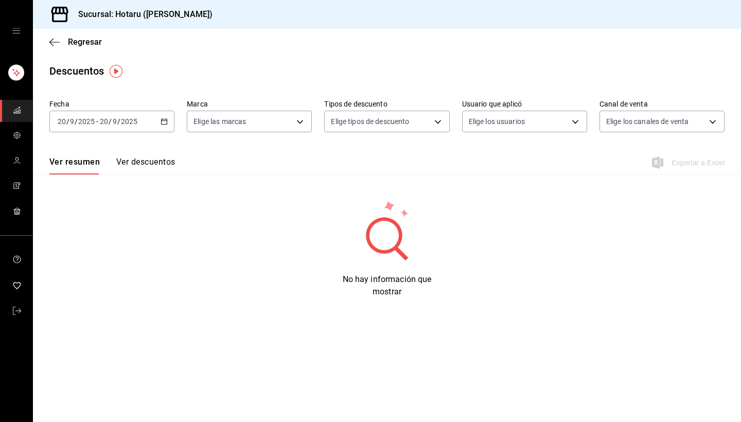
click at [168, 122] on icon "button" at bounding box center [164, 121] width 7 height 7
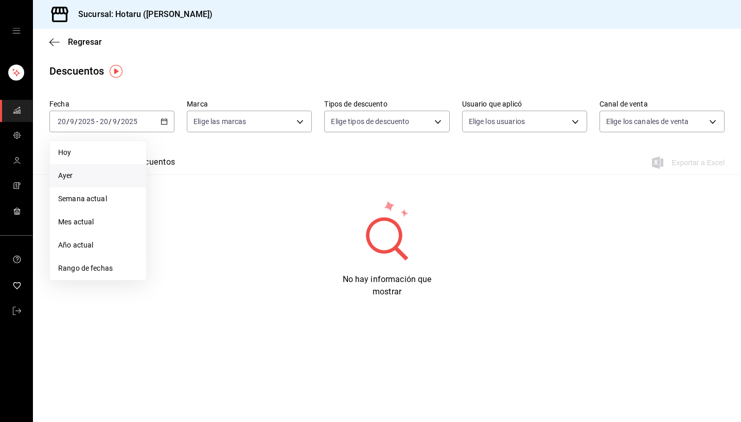
click at [97, 177] on span "Ayer" at bounding box center [98, 175] width 80 height 11
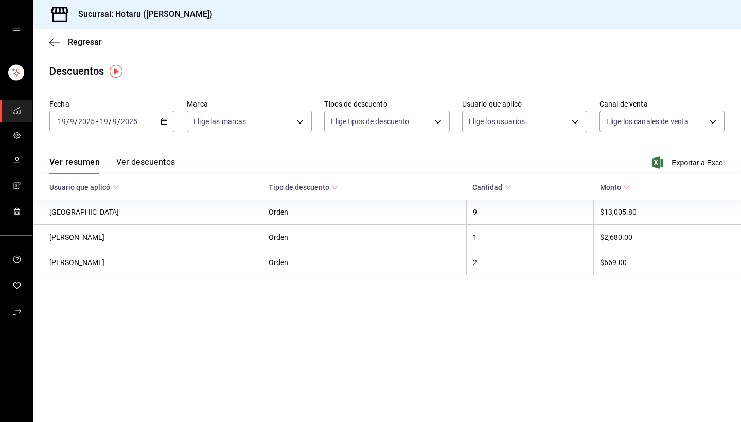
click at [319, 184] on span "Tipo de descuento" at bounding box center [304, 187] width 70 height 8
click at [163, 162] on button "Ver descuentos" at bounding box center [145, 166] width 59 height 18
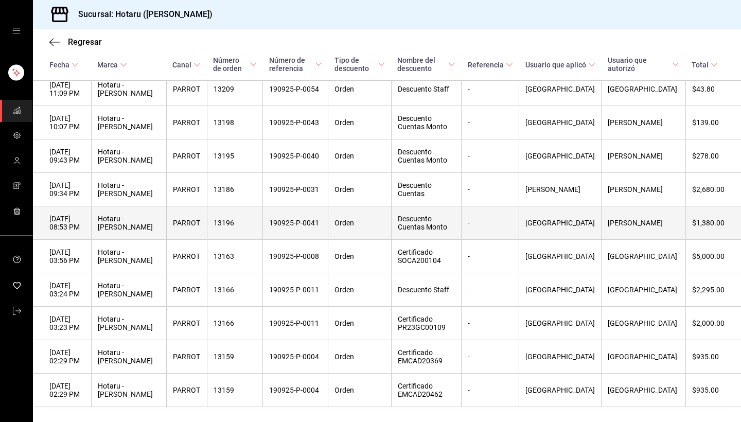
scroll to position [224, 0]
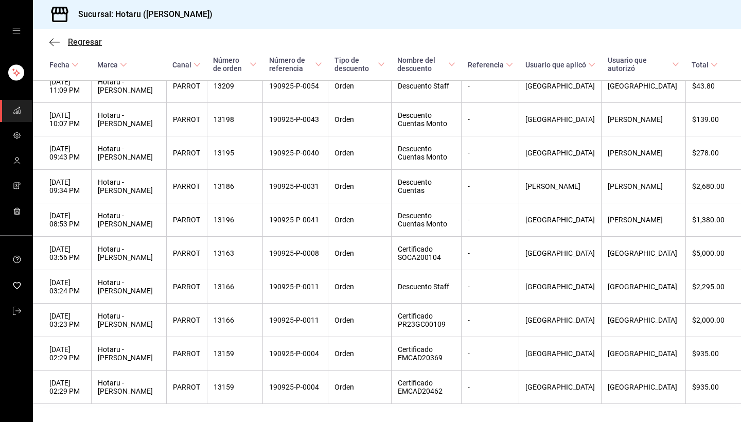
click at [53, 43] on icon "button" at bounding box center [54, 42] width 10 height 9
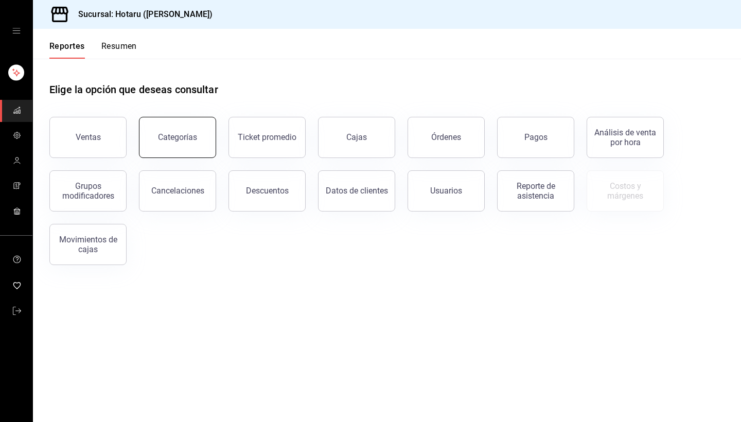
click at [186, 141] on div "Categorías" at bounding box center [177, 137] width 39 height 10
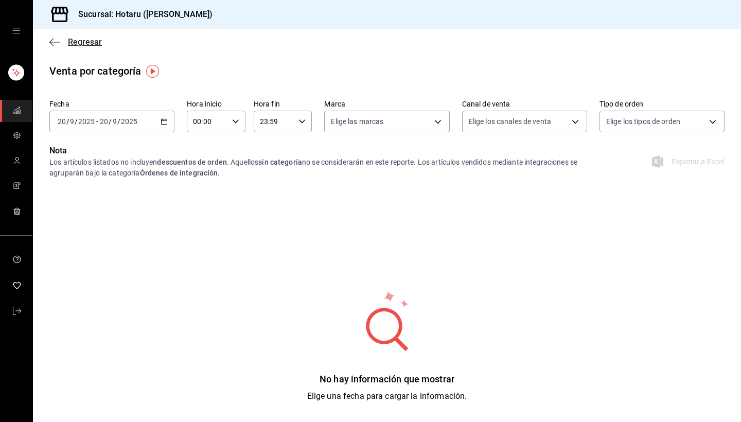
click at [54, 41] on icon "button" at bounding box center [54, 42] width 10 height 9
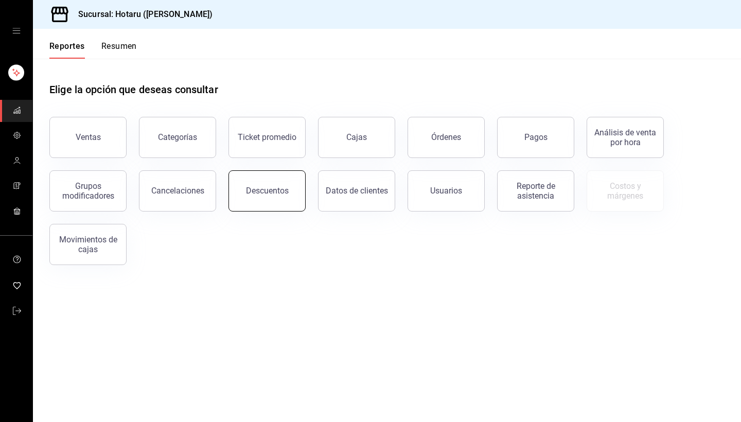
click at [282, 193] on div "Descuentos" at bounding box center [267, 191] width 43 height 10
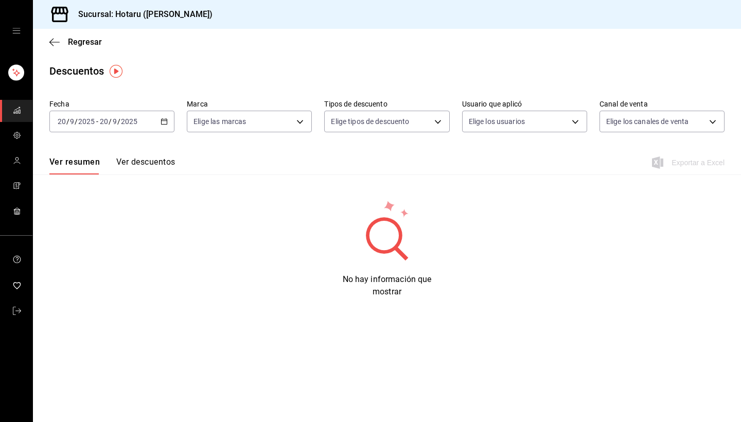
click at [161, 117] on div "[DATE] [DATE] - [DATE] [DATE]" at bounding box center [111, 122] width 125 height 22
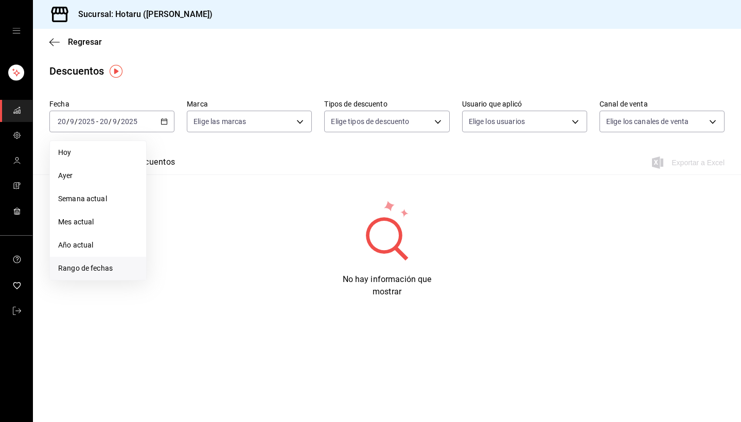
click at [110, 271] on span "Rango de fechas" at bounding box center [98, 268] width 80 height 11
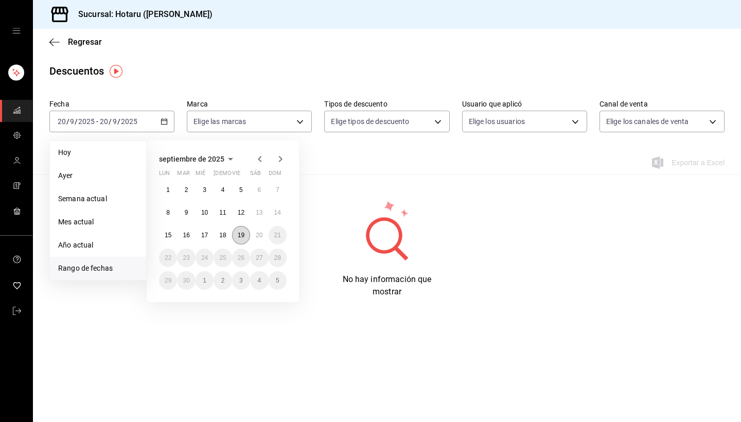
click at [241, 238] on abbr "19" at bounding box center [241, 235] width 7 height 7
click at [259, 233] on abbr "20" at bounding box center [259, 235] width 7 height 7
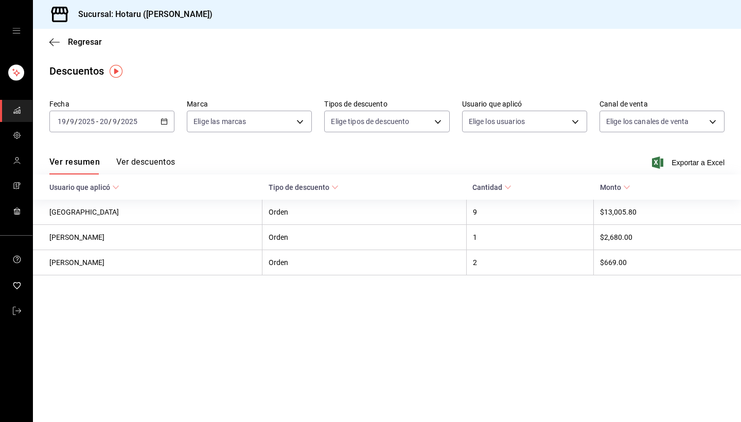
click at [164, 164] on button "Ver descuentos" at bounding box center [145, 166] width 59 height 18
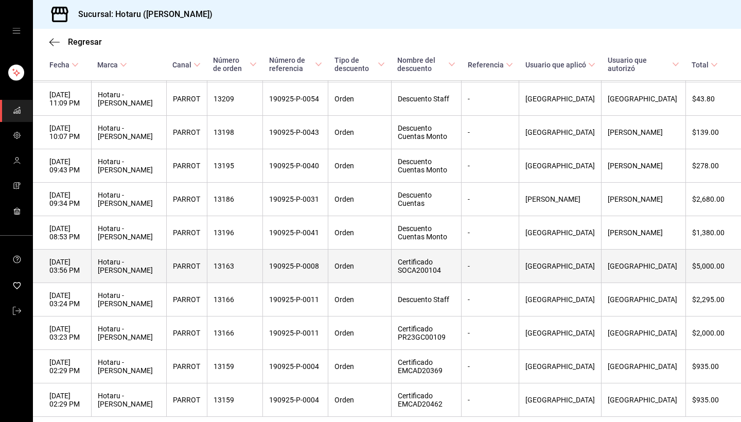
scroll to position [212, 0]
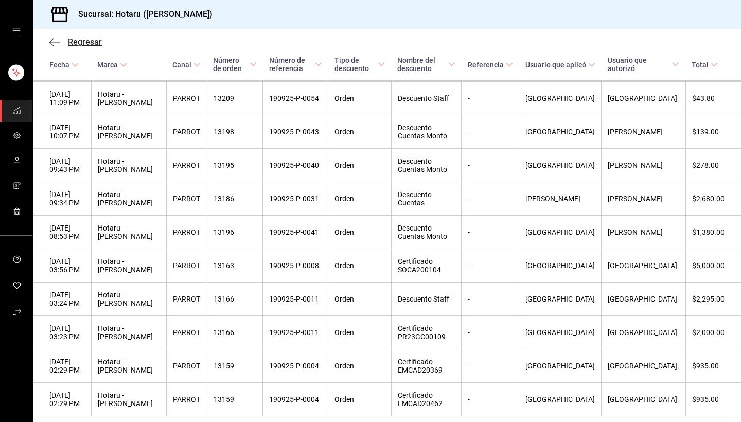
click at [52, 42] on icon "button" at bounding box center [54, 42] width 10 height 1
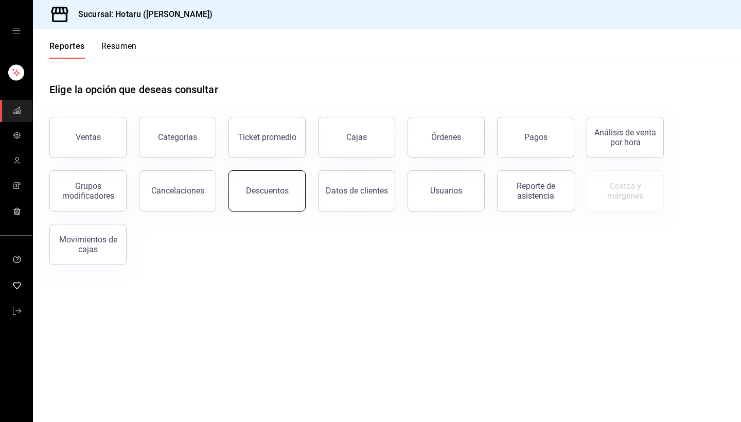
click at [268, 184] on button "Descuentos" at bounding box center [267, 190] width 77 height 41
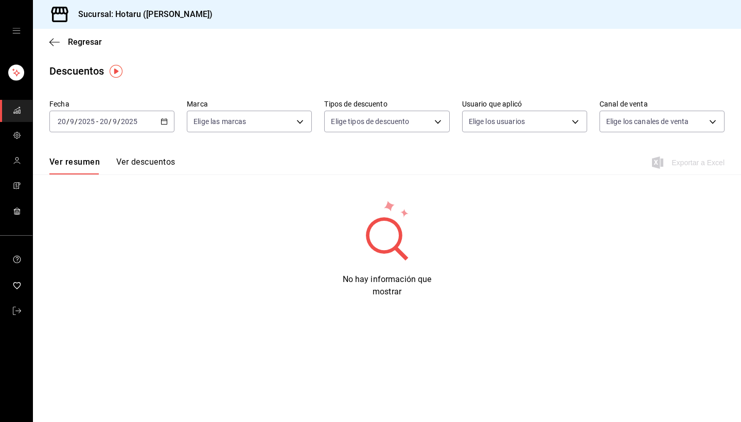
click at [164, 121] on \(Stroke\) "button" at bounding box center [165, 120] width 6 height 1
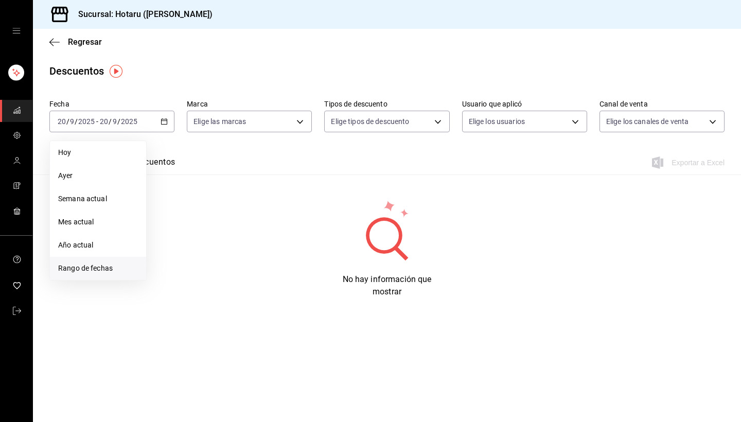
click at [95, 272] on span "Rango de fechas" at bounding box center [98, 268] width 80 height 11
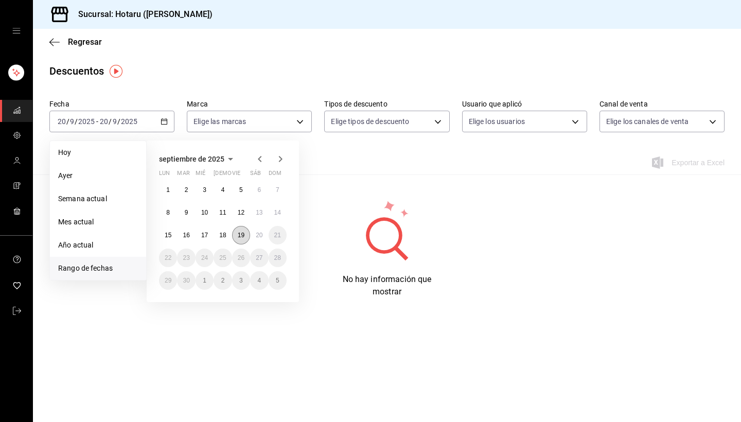
click at [244, 237] on abbr "19" at bounding box center [241, 235] width 7 height 7
drag, startPoint x: 244, startPoint y: 237, endPoint x: 258, endPoint y: 237, distance: 14.4
click at [258, 237] on abbr "20" at bounding box center [259, 235] width 7 height 7
click at [237, 234] on button "19" at bounding box center [241, 235] width 18 height 19
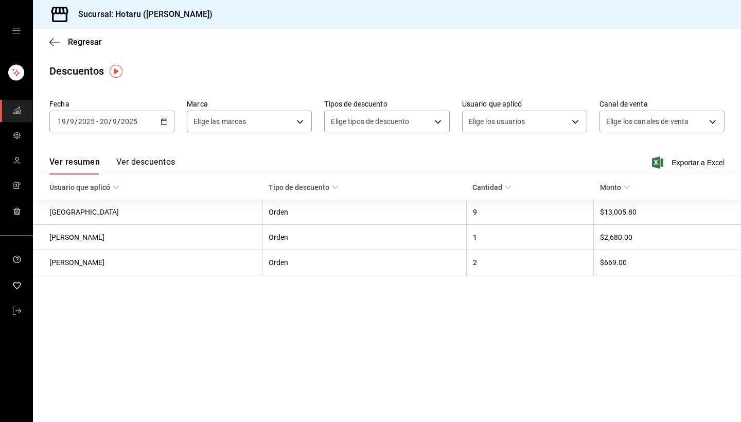
click at [163, 161] on button "Ver descuentos" at bounding box center [145, 166] width 59 height 18
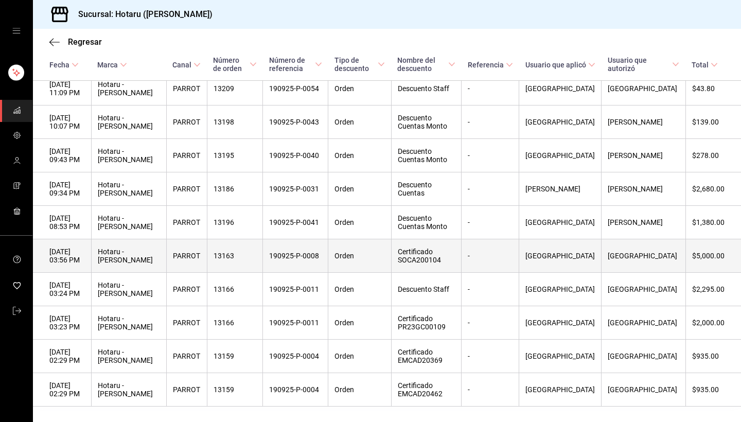
scroll to position [244, 0]
